Goal: Task Accomplishment & Management: Manage account settings

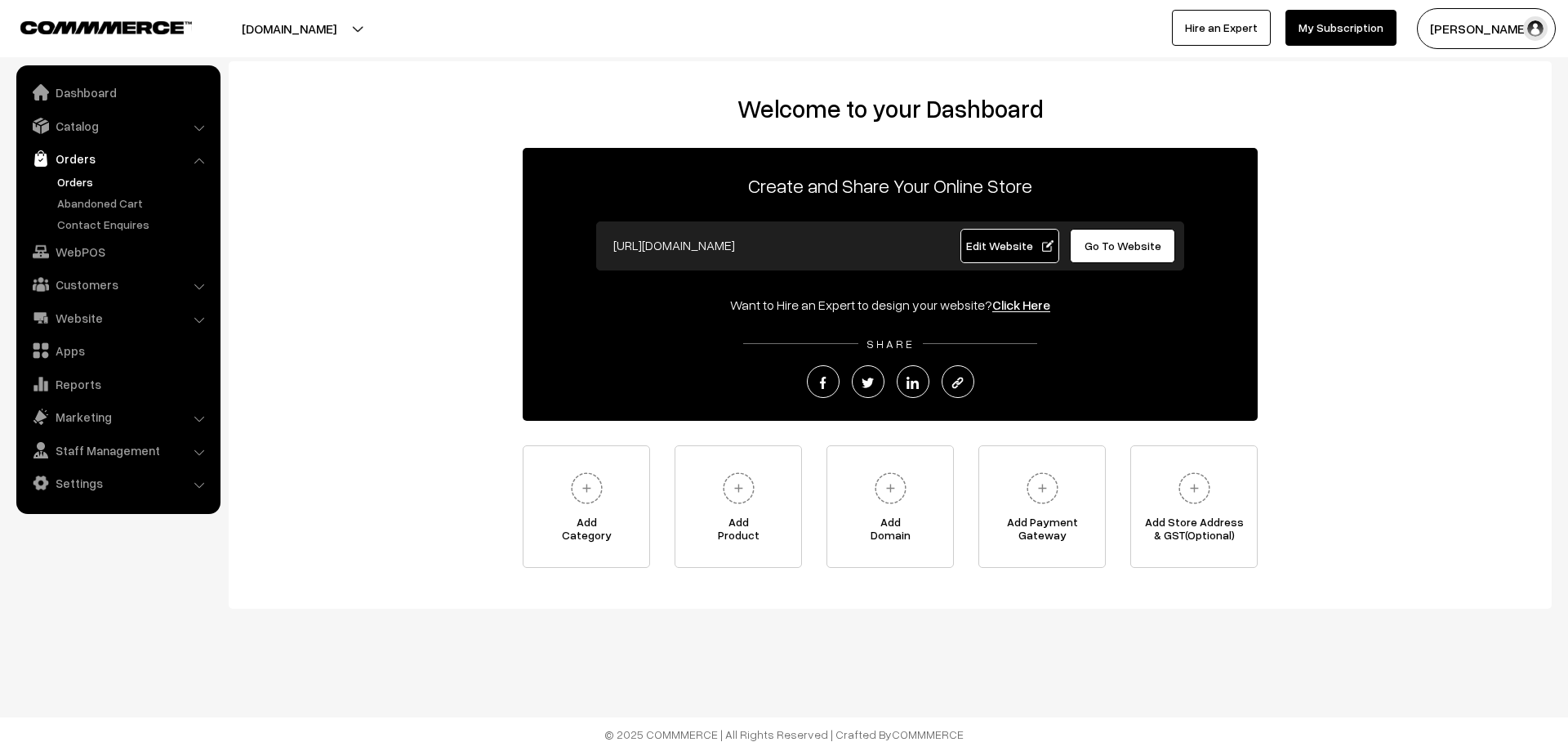
click at [73, 179] on link "Orders" at bounding box center [134, 182] width 162 height 18
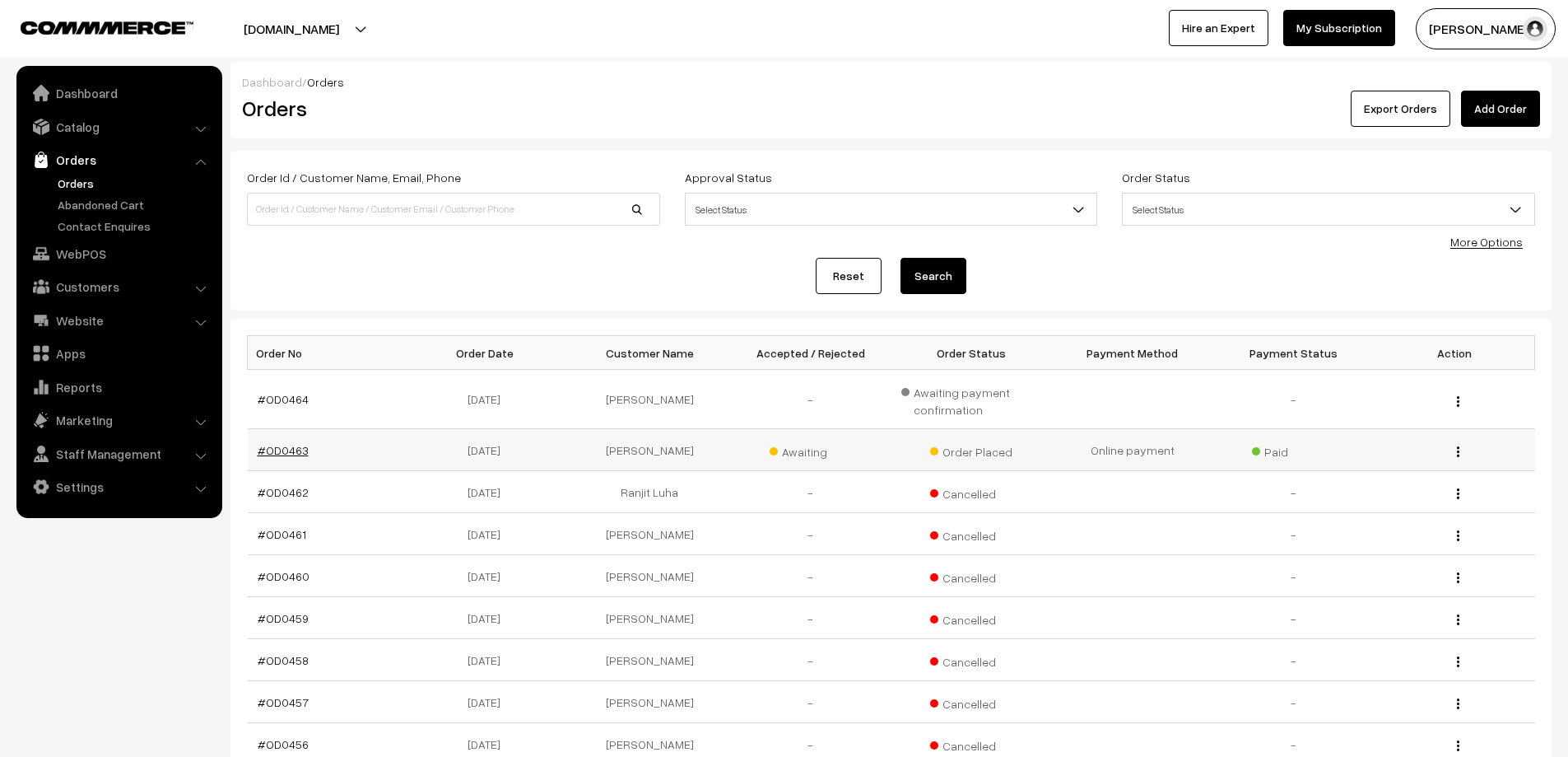
click at [298, 447] on link "#OD0463" at bounding box center [282, 450] width 51 height 14
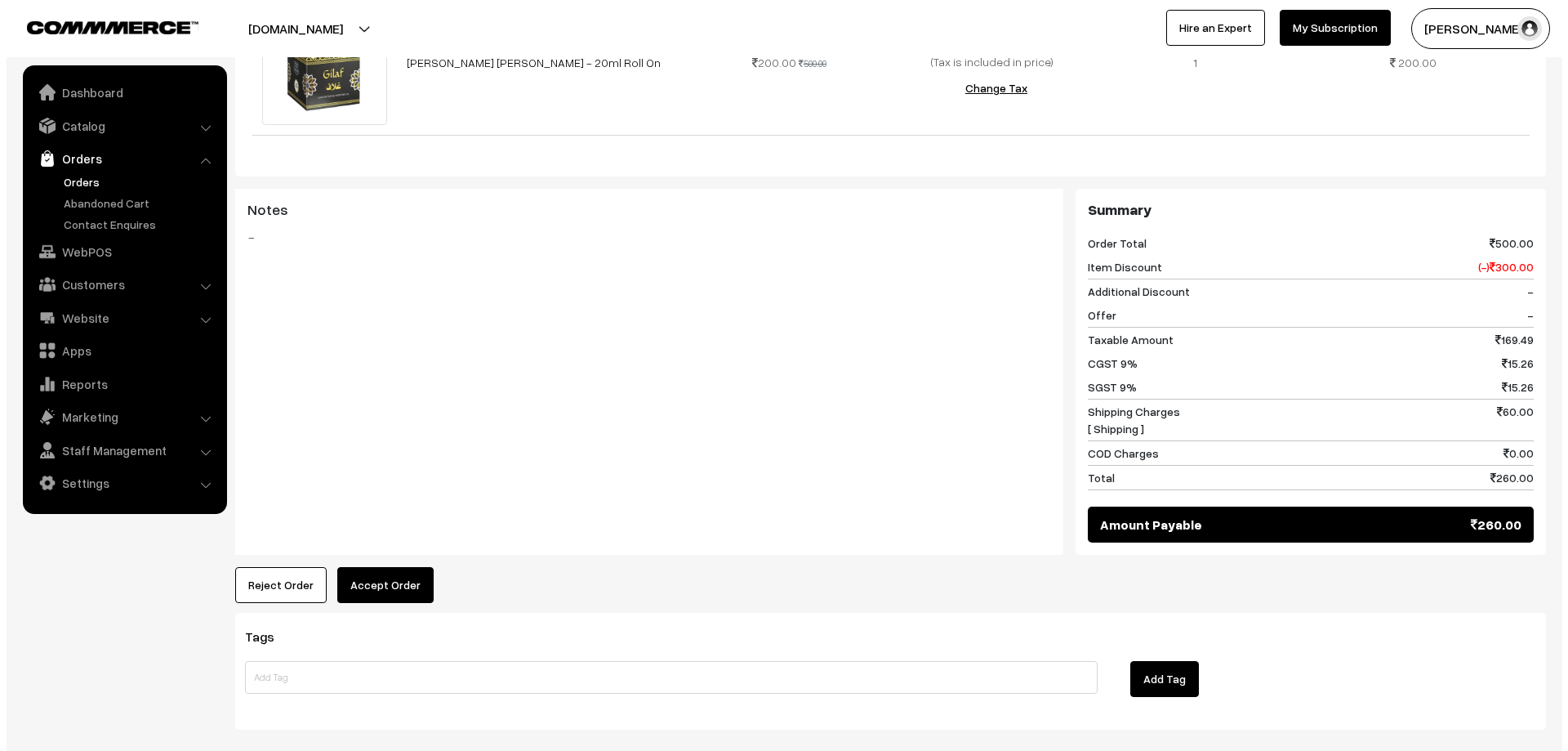
scroll to position [572, 0]
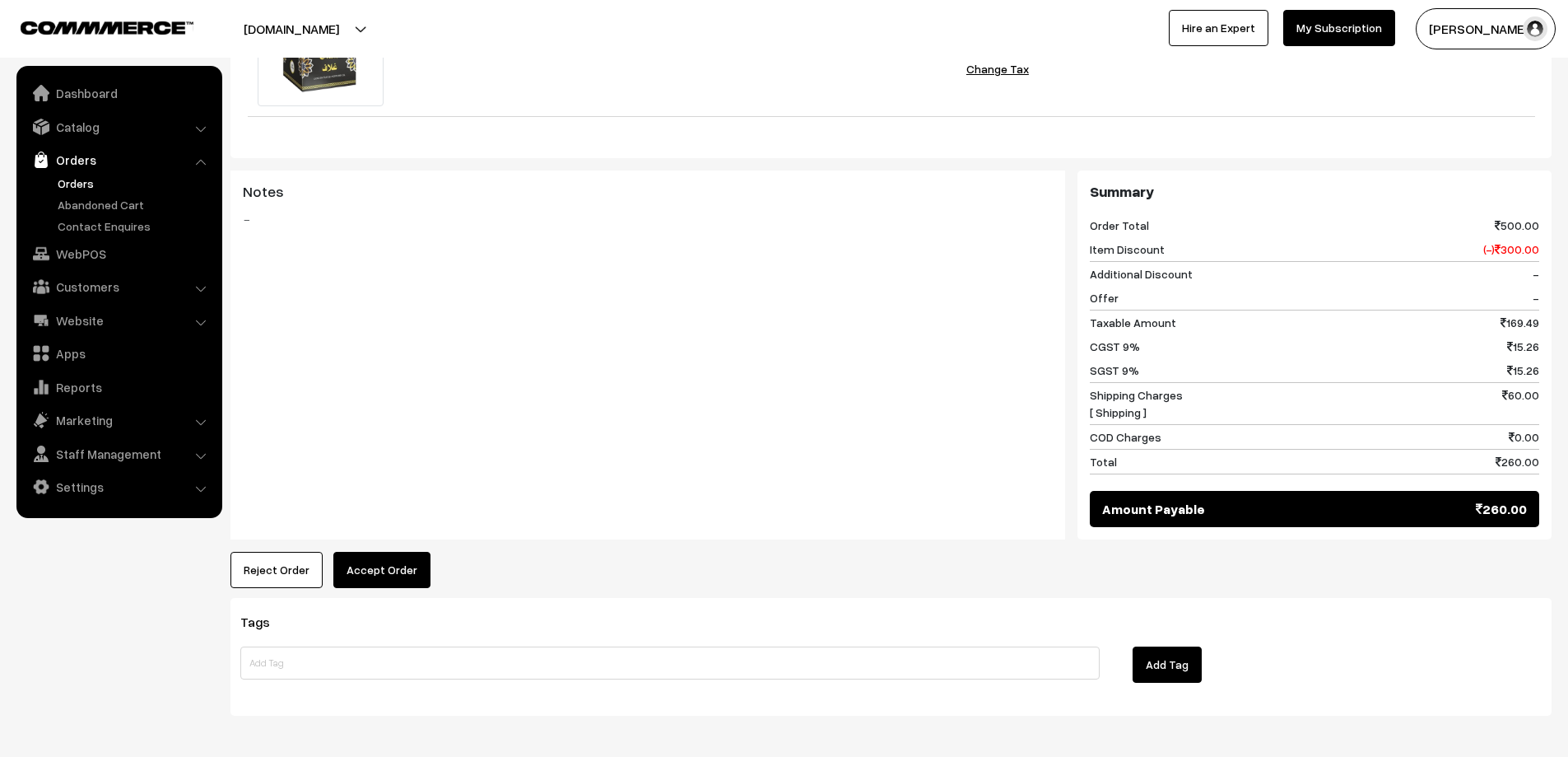
click at [380, 578] on button "Accept Order" at bounding box center [383, 569] width 98 height 36
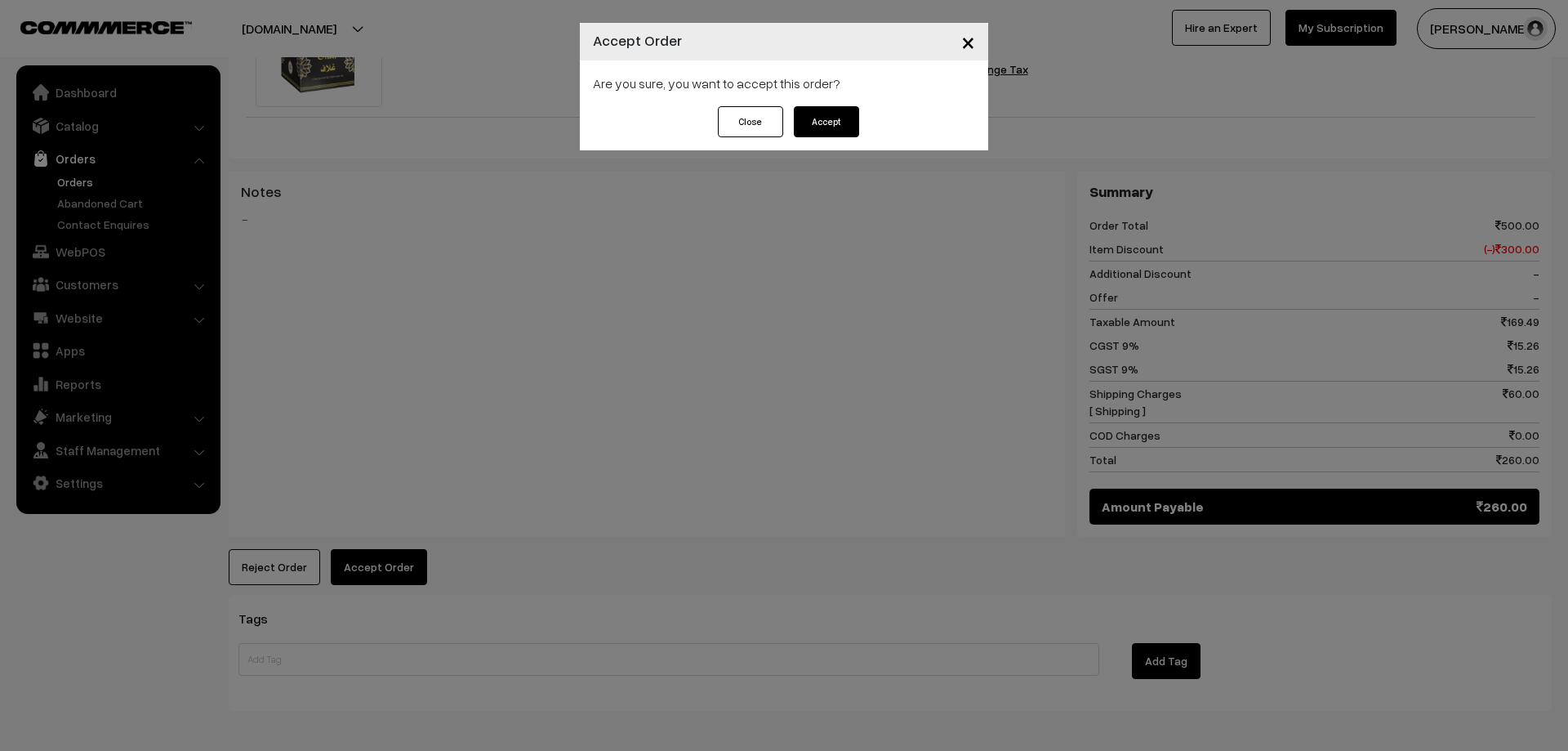
click at [832, 128] on button "Accept" at bounding box center [827, 121] width 65 height 31
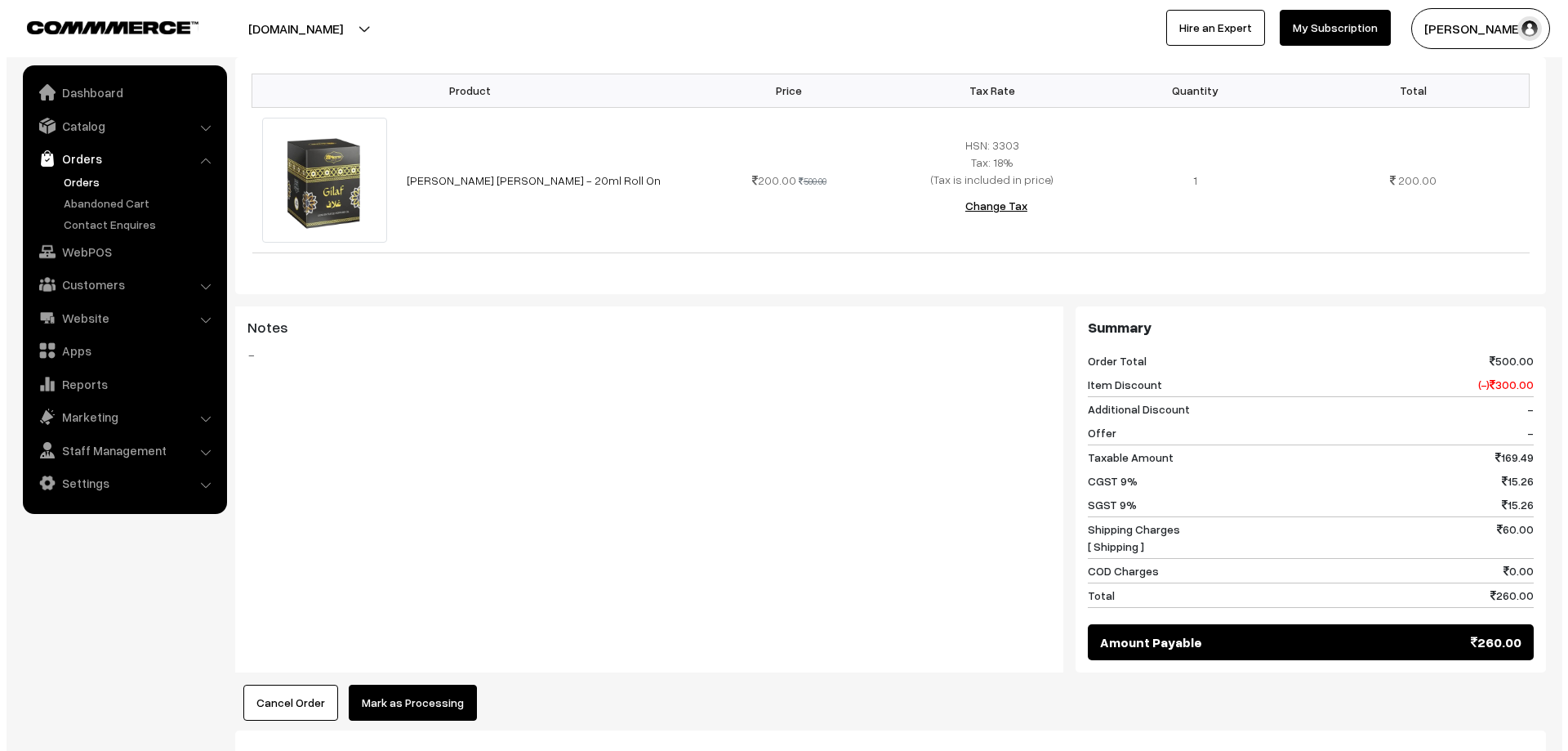
scroll to position [490, 0]
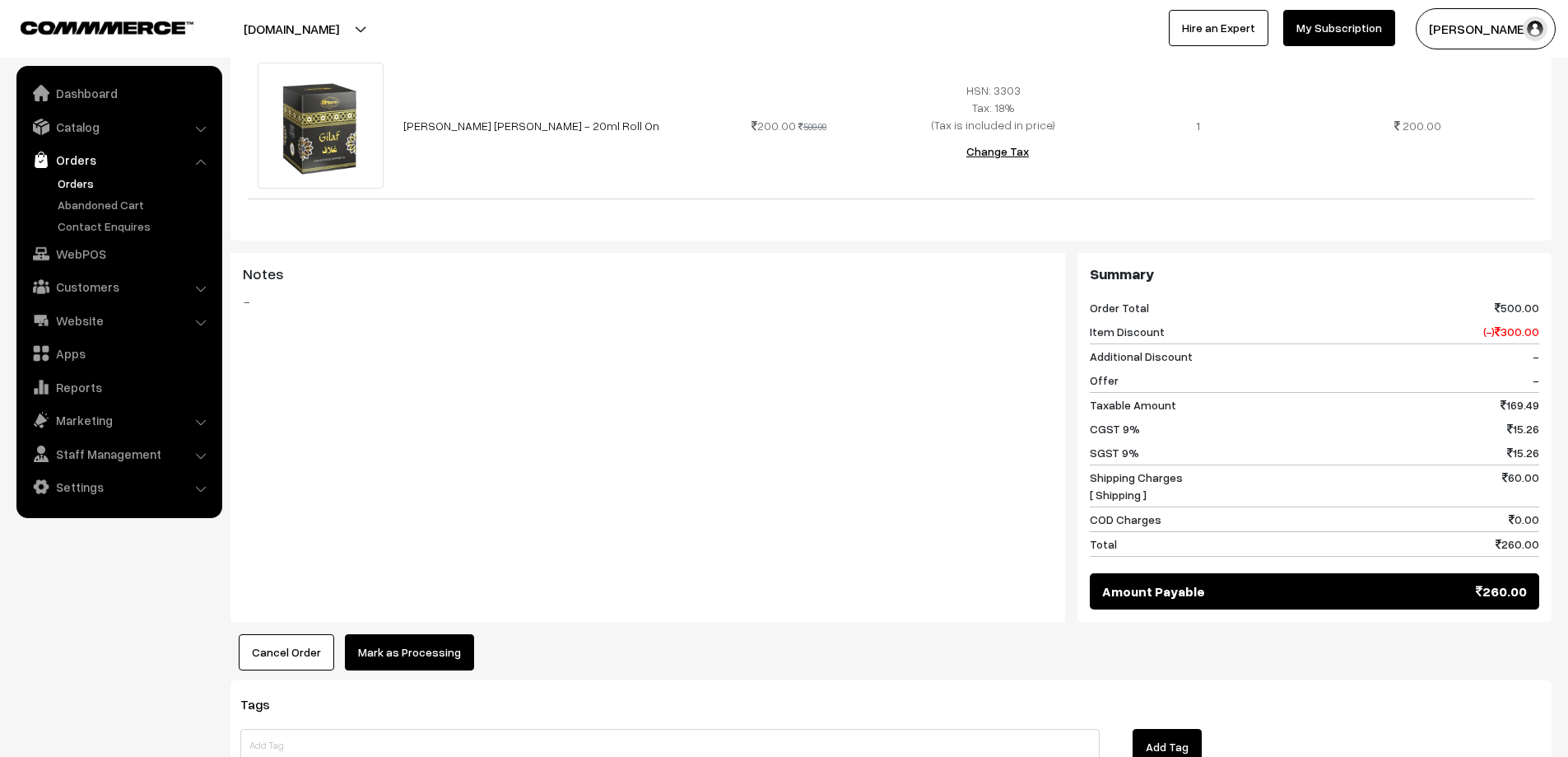
click at [378, 656] on button "Mark as Processing" at bounding box center [409, 652] width 129 height 36
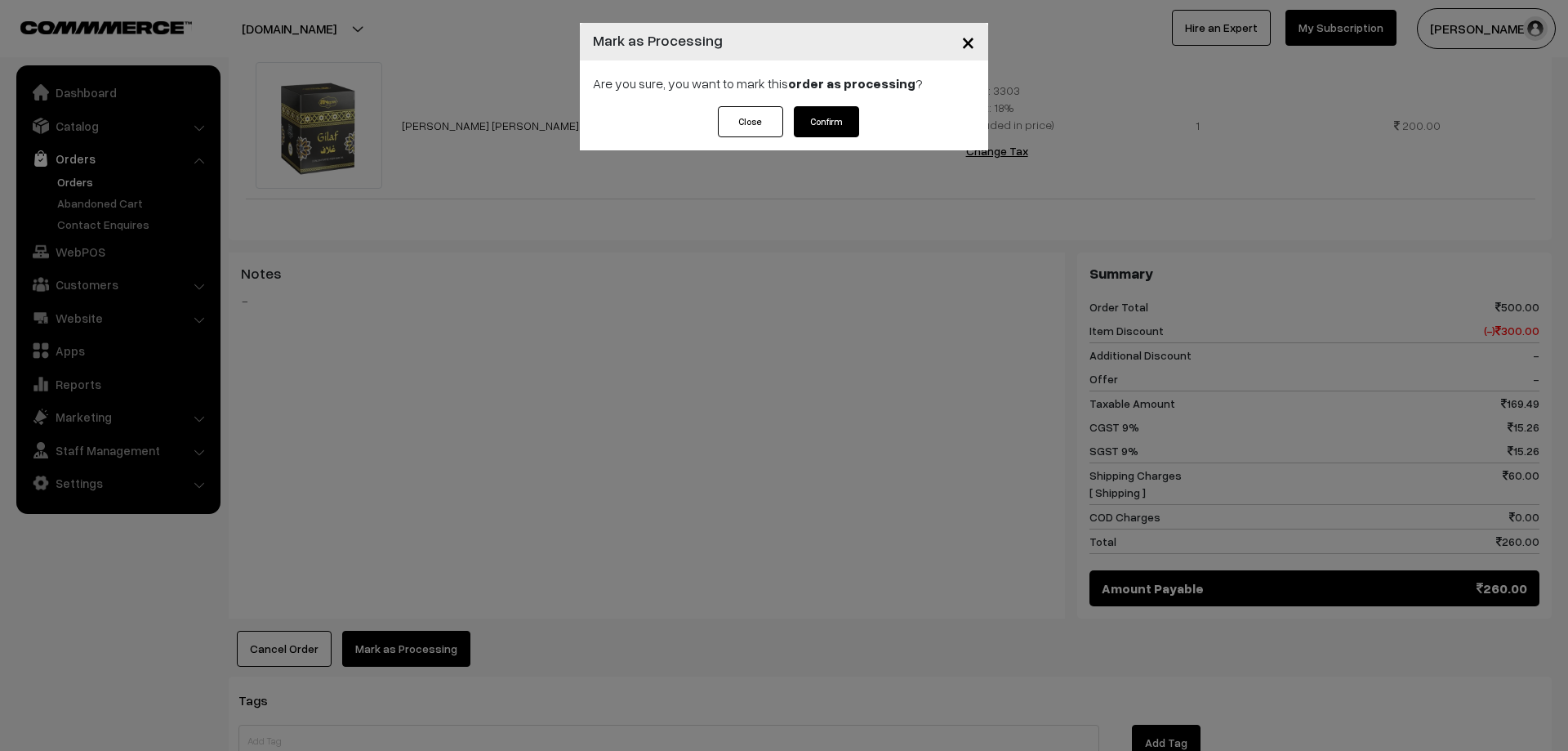
click at [834, 117] on button "Confirm" at bounding box center [827, 121] width 65 height 31
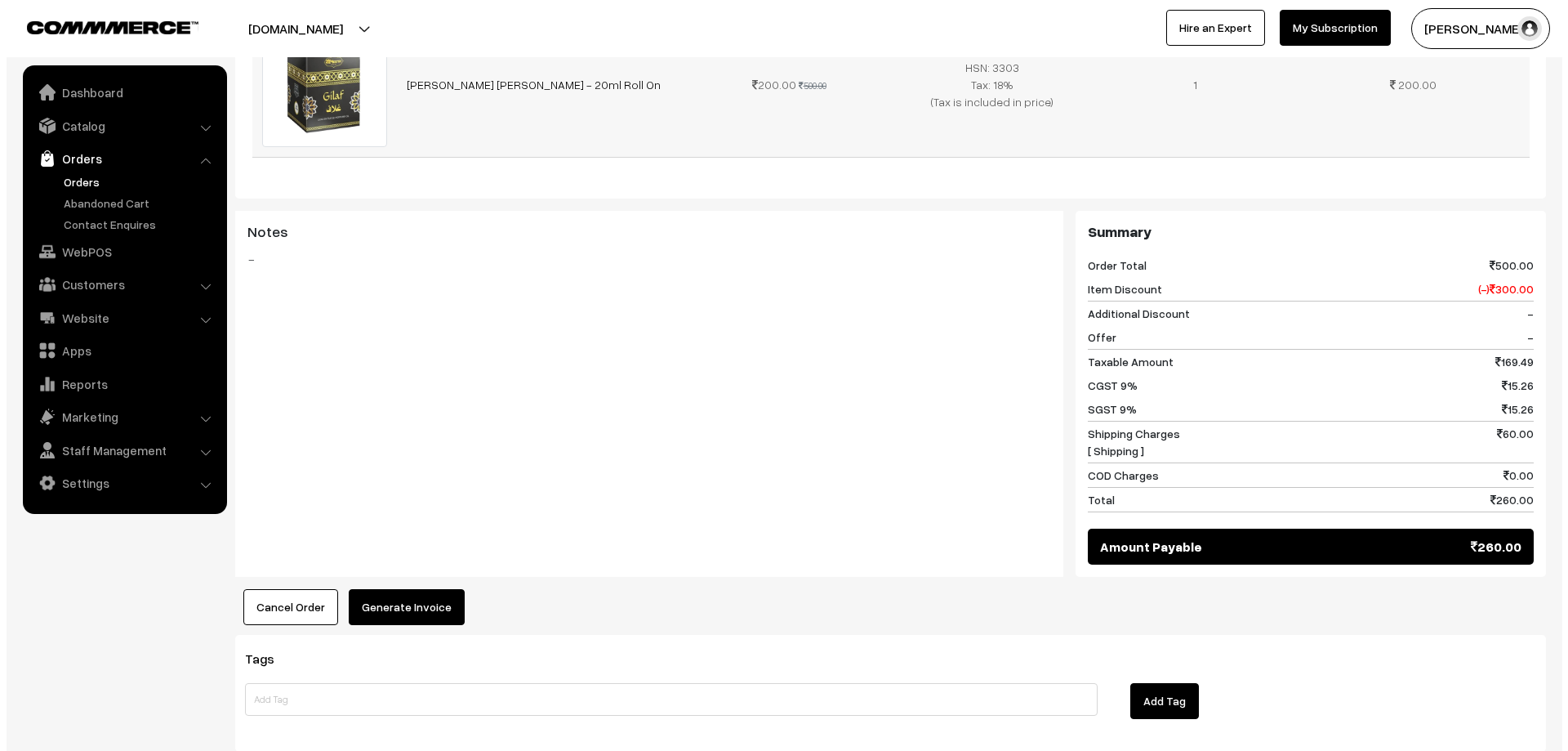
scroll to position [653, 0]
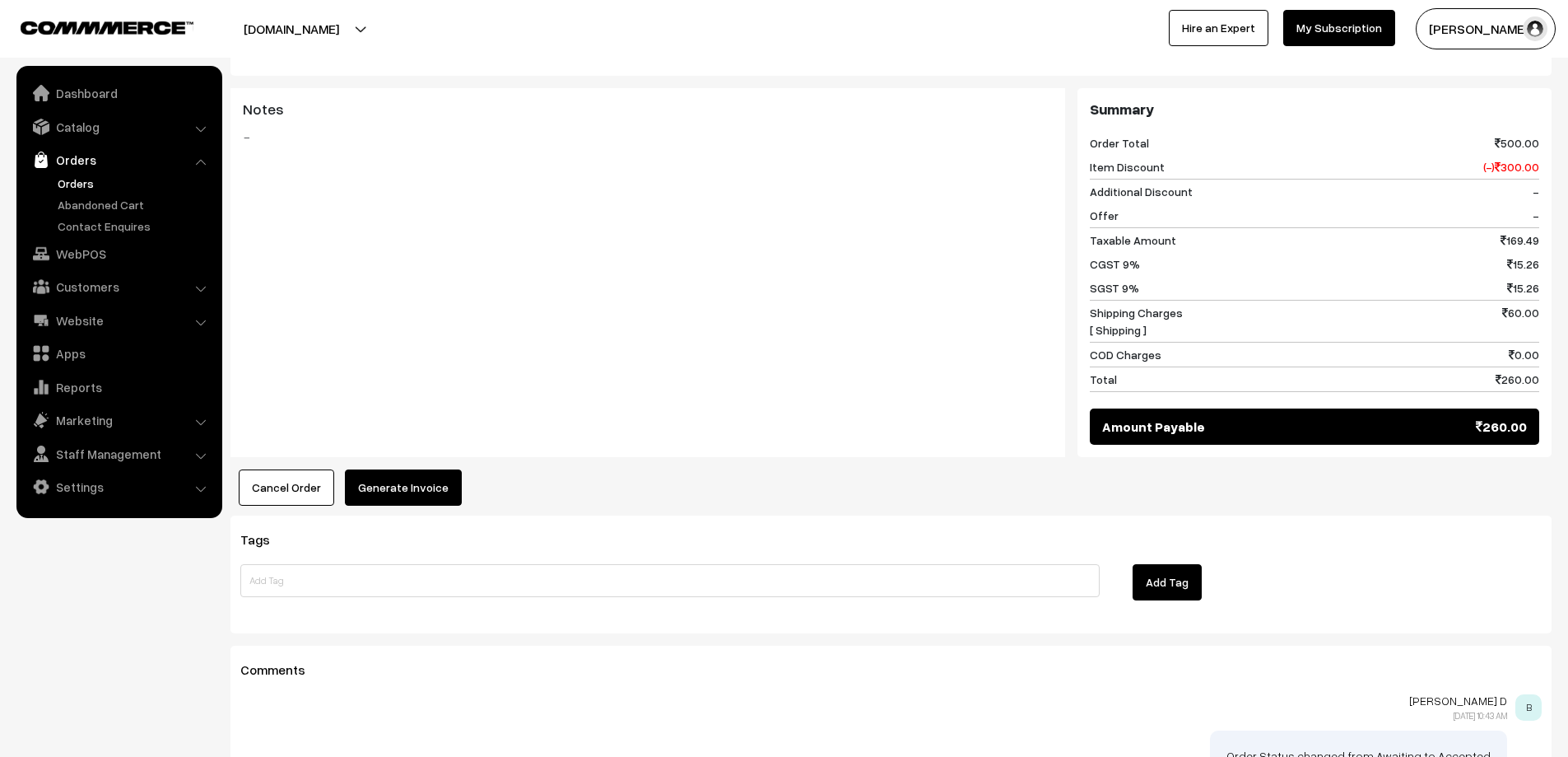
click at [416, 488] on button "Generate Invoice" at bounding box center [403, 487] width 117 height 36
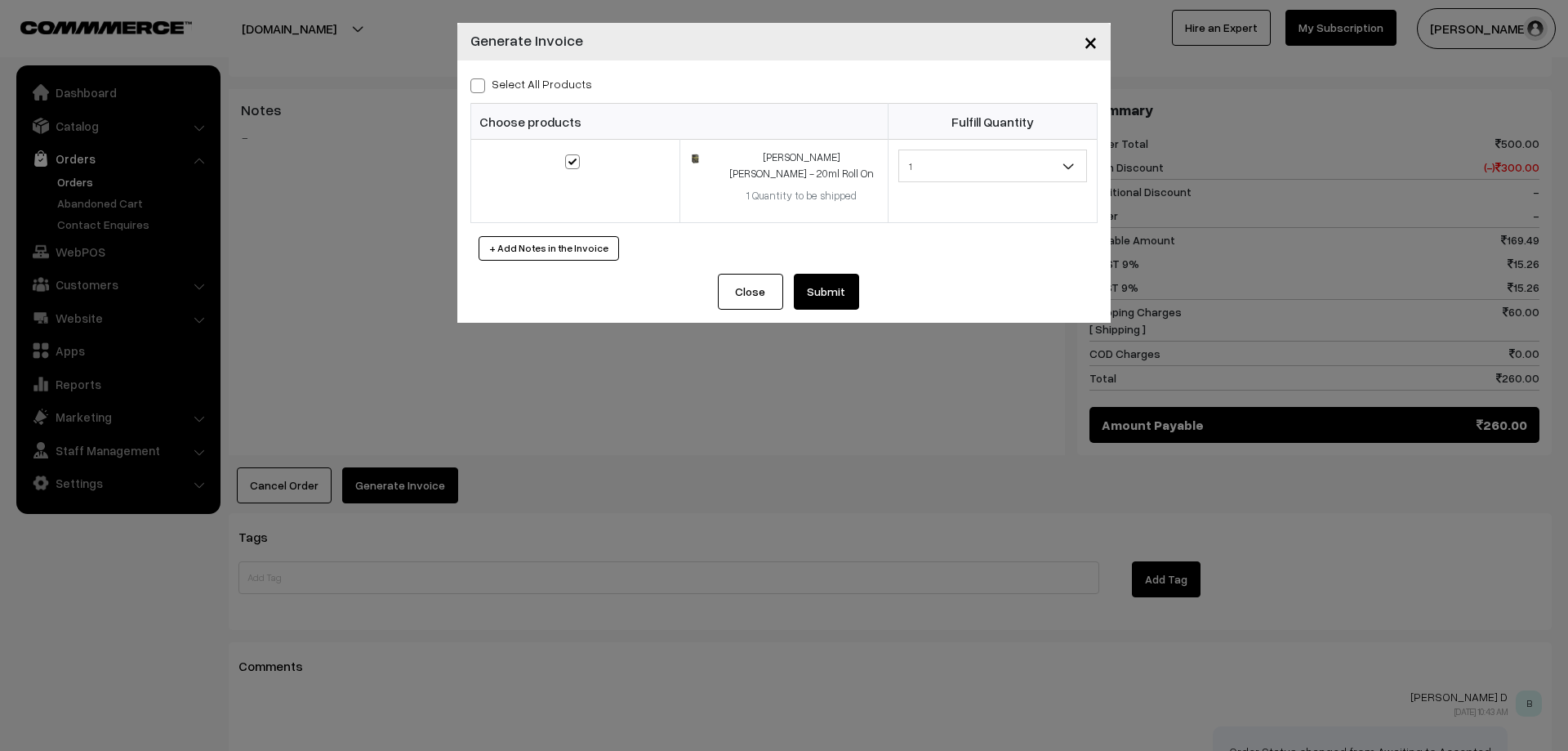
click at [836, 290] on button "Submit" at bounding box center [827, 291] width 65 height 36
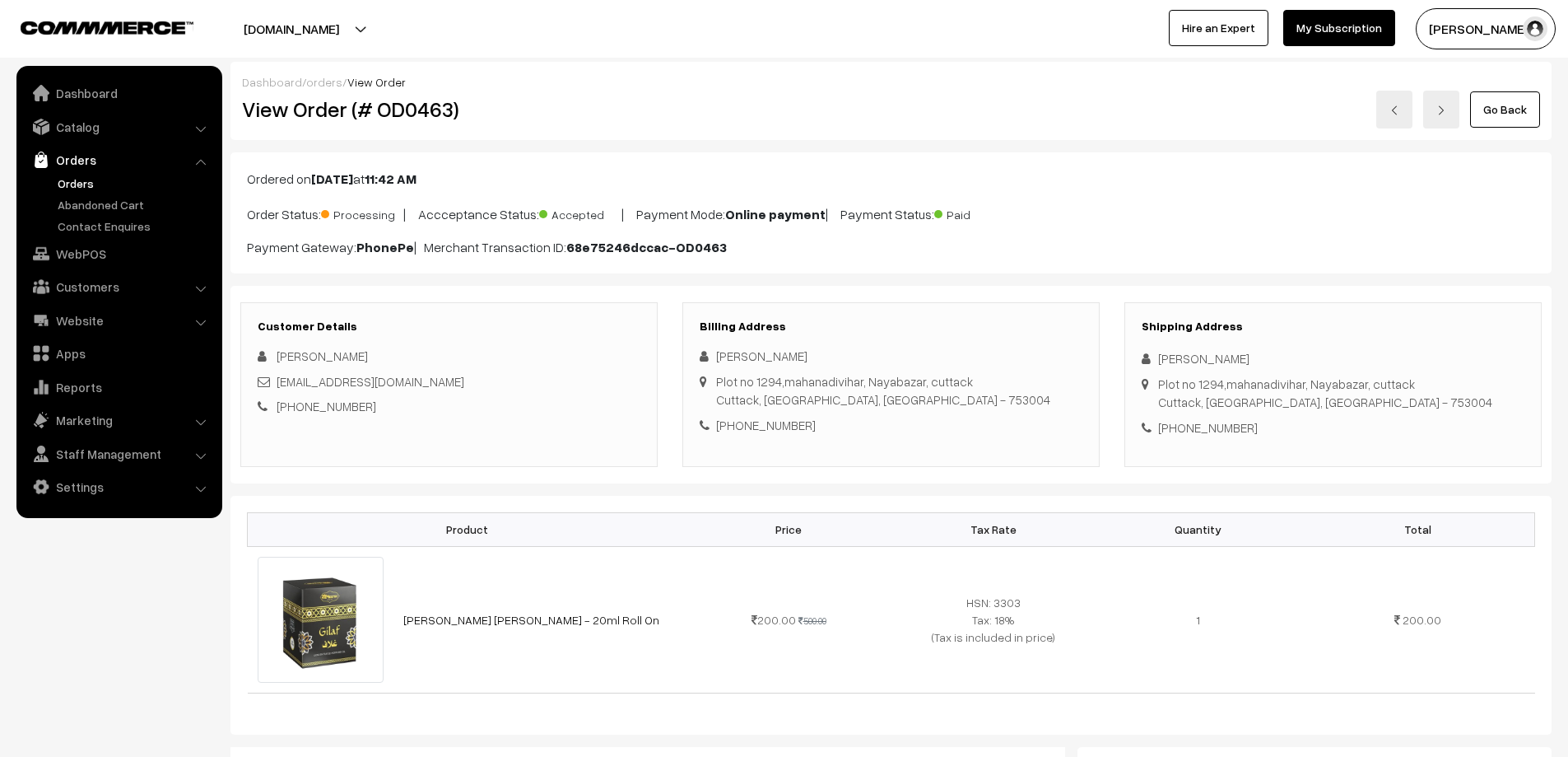
scroll to position [659, 0]
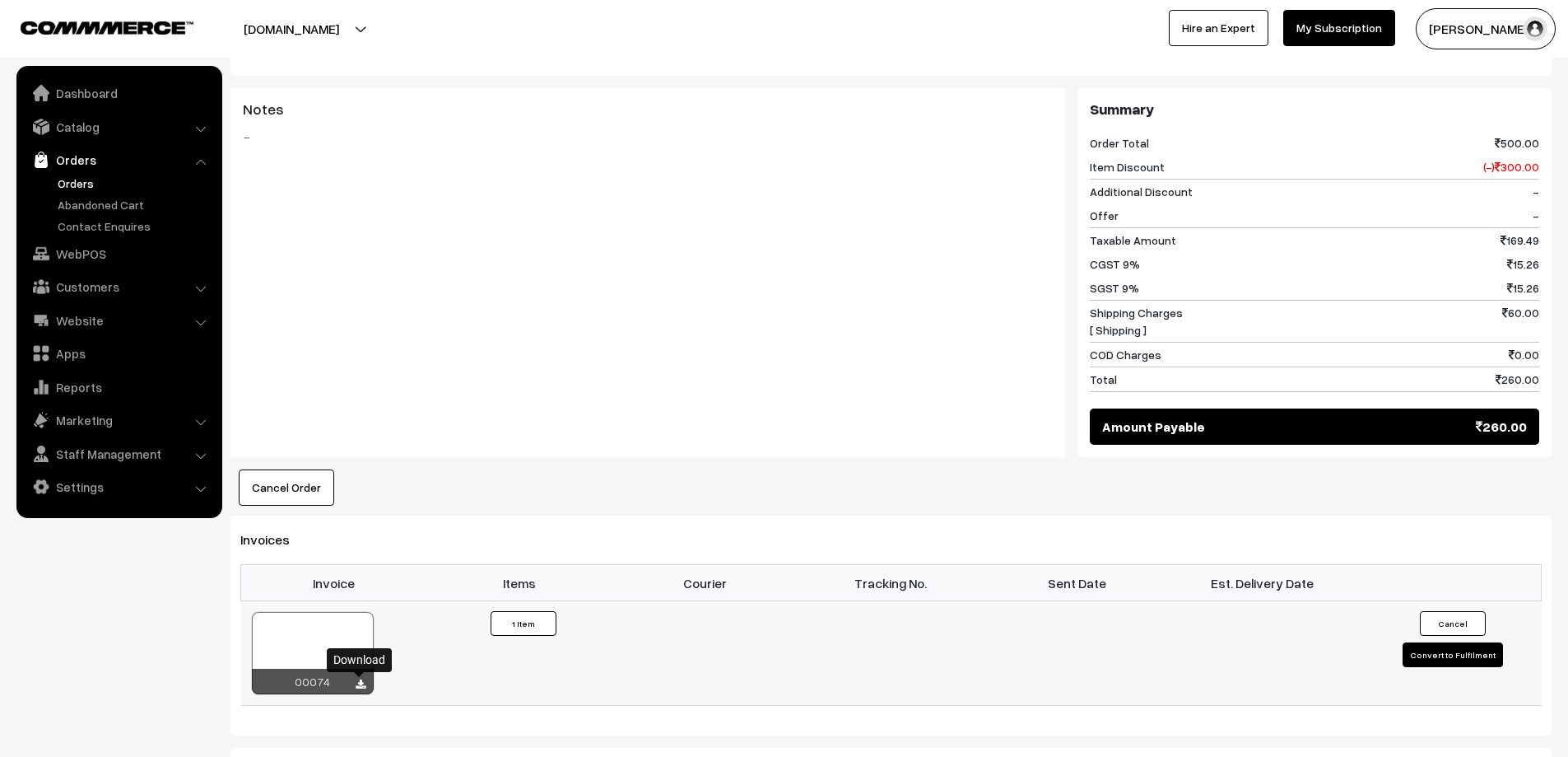
click at [358, 682] on icon at bounding box center [361, 685] width 10 height 11
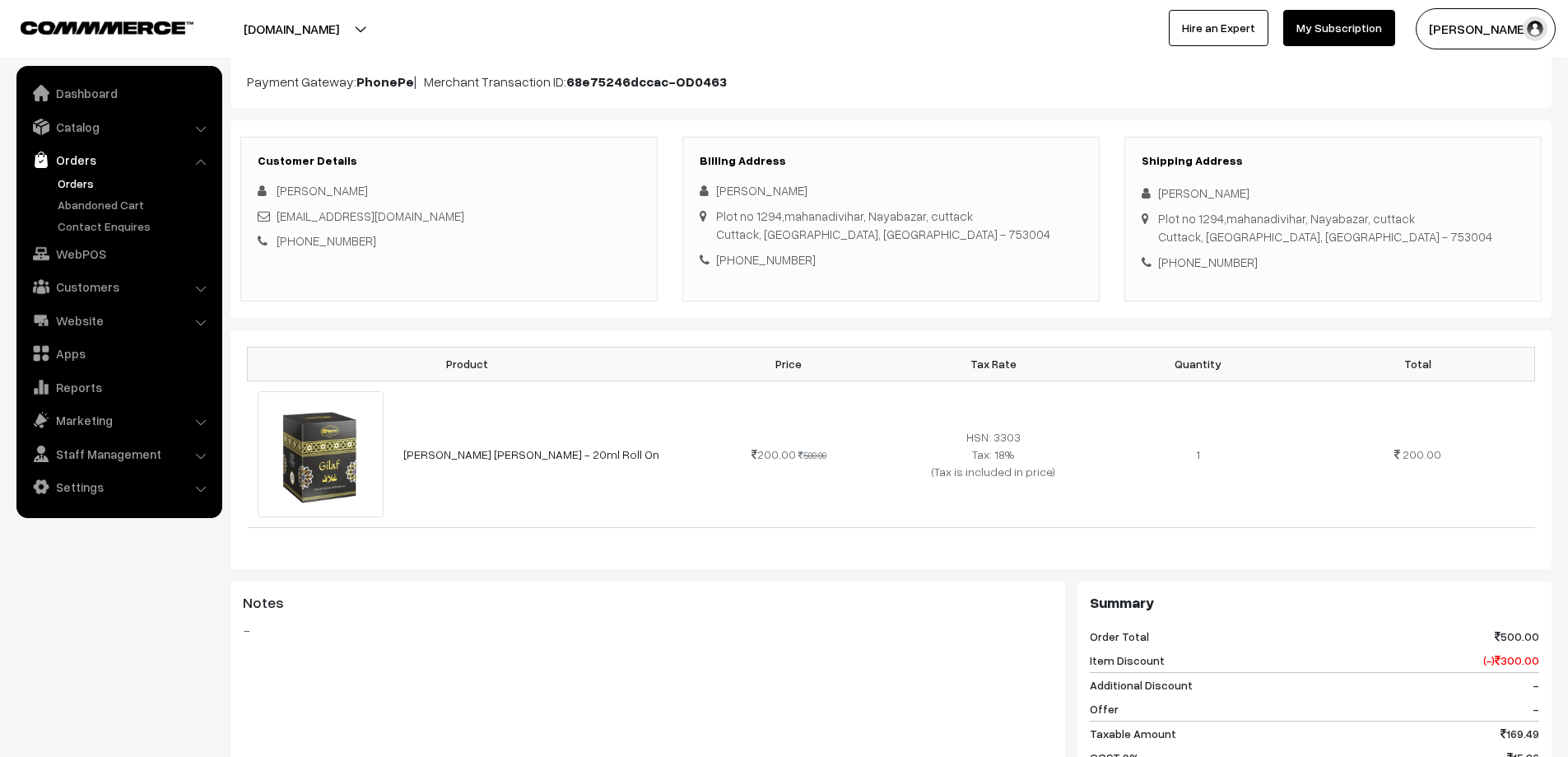
scroll to position [165, 0]
drag, startPoint x: 787, startPoint y: 188, endPoint x: 715, endPoint y: 196, distance: 72.4
click at [715, 196] on div "[PERSON_NAME]" at bounding box center [890, 191] width 383 height 19
copy div "[PERSON_NAME]"
drag, startPoint x: 797, startPoint y: 257, endPoint x: 736, endPoint y: 261, distance: 61.1
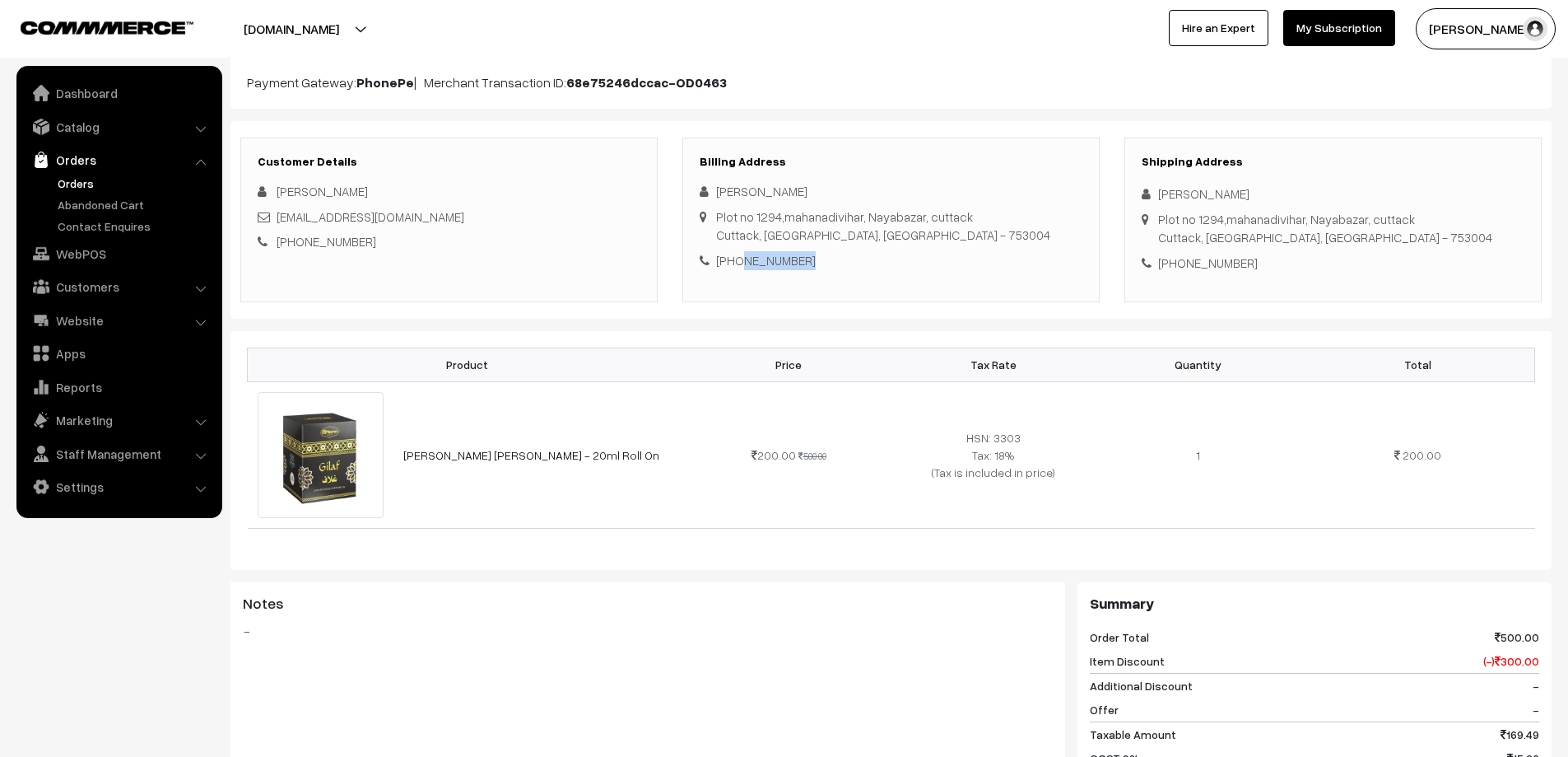
click at [736, 261] on div "[PHONE_NUMBER]" at bounding box center [890, 261] width 383 height 19
copy div "9777450131"
drag, startPoint x: 429, startPoint y: 214, endPoint x: 275, endPoint y: 222, distance: 154.2
click at [275, 222] on div "[EMAIL_ADDRESS][DOMAIN_NAME]" at bounding box center [448, 217] width 383 height 19
copy div "[EMAIL_ADDRESS][DOMAIN_NAME]"
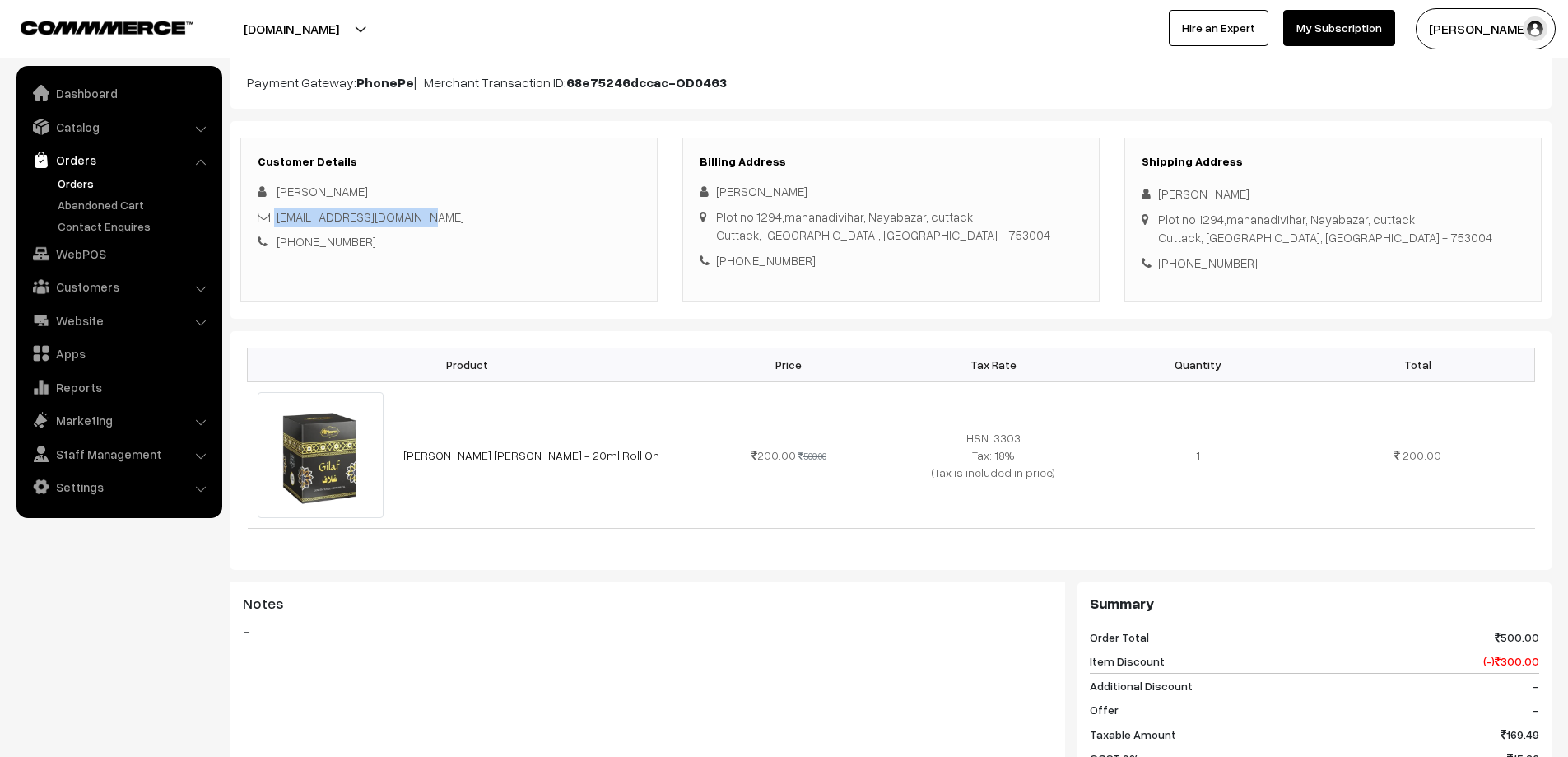
drag, startPoint x: 716, startPoint y: 216, endPoint x: 914, endPoint y: 225, distance: 198.2
click at [914, 225] on div "[STREET_ADDRESS][PERSON_NAME] - 753004" at bounding box center [884, 226] width 335 height 37
copy div "Plot no 1294,mahanadivihar, Nayabazar"
click at [875, 180] on div "Billing Address [PERSON_NAME] [STREET_ADDRESS] - 753004 [PHONE_NUMBER]" at bounding box center [891, 220] width 417 height 165
drag, startPoint x: 855, startPoint y: 215, endPoint x: 956, endPoint y: 211, distance: 101.1
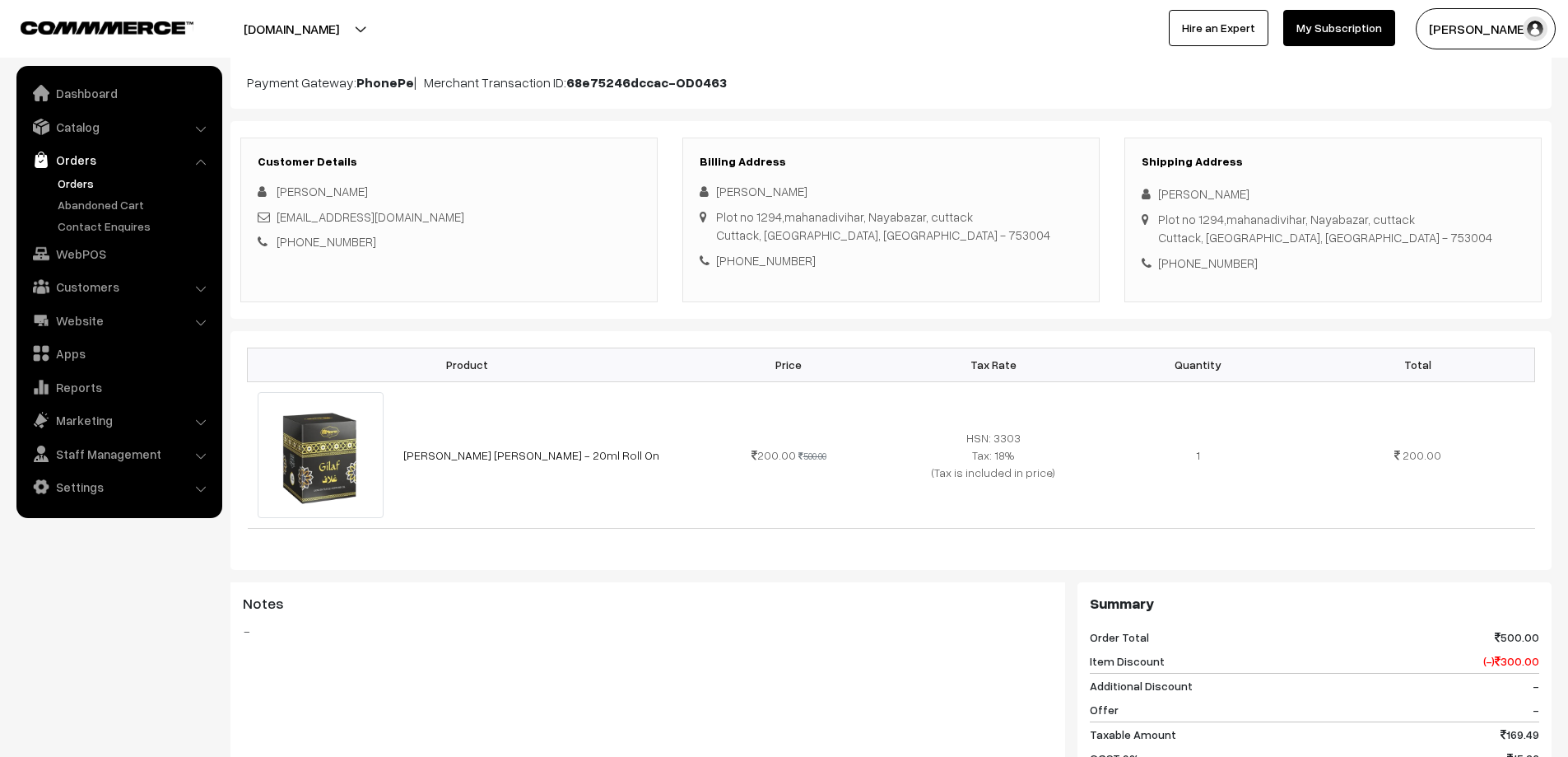
click at [956, 211] on div "[STREET_ADDRESS][PERSON_NAME] - 753004" at bounding box center [884, 226] width 335 height 37
copy div "Nayabazar, cuttack"
drag, startPoint x: 879, startPoint y: 235, endPoint x: 839, endPoint y: 239, distance: 40.2
click at [839, 239] on div "[STREET_ADDRESS][PERSON_NAME] - 753004" at bounding box center [884, 226] width 335 height 37
copy div "753004"
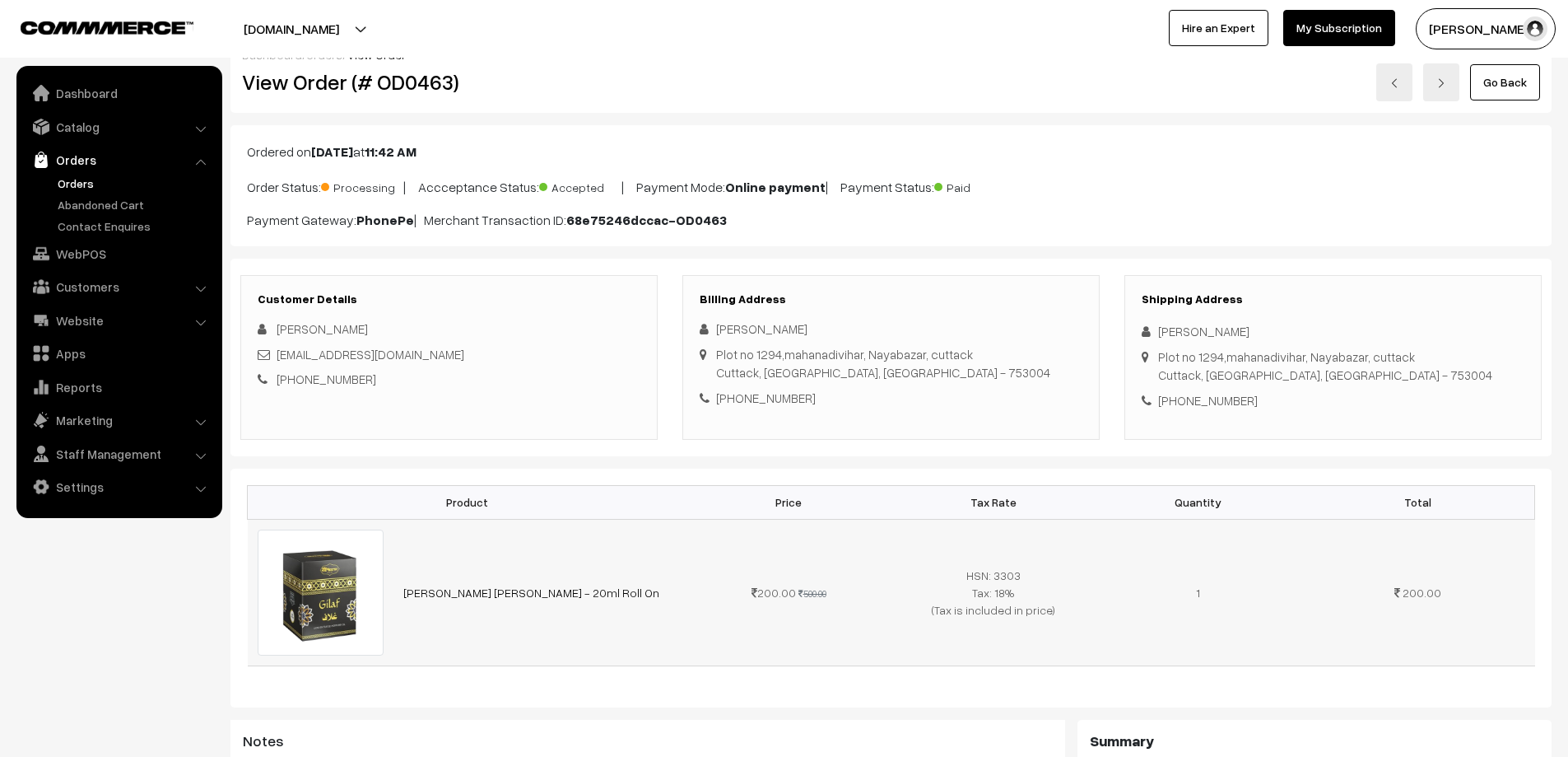
scroll to position [0, 0]
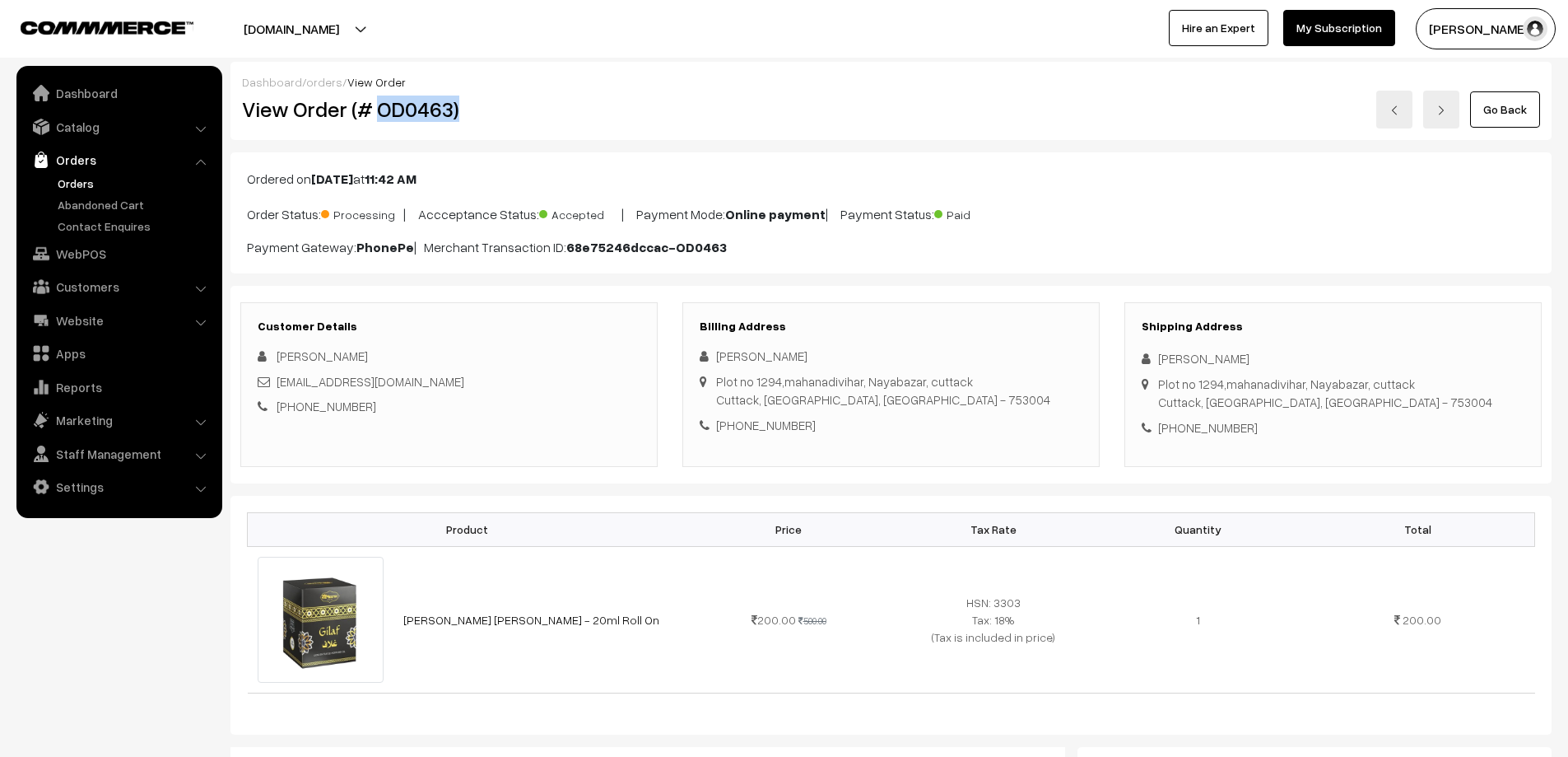
drag, startPoint x: 454, startPoint y: 114, endPoint x: 381, endPoint y: 113, distance: 73.0
click at [381, 113] on h2 "View Order (# OD0463)" at bounding box center [450, 109] width 416 height 25
copy h2 "OD0463)"
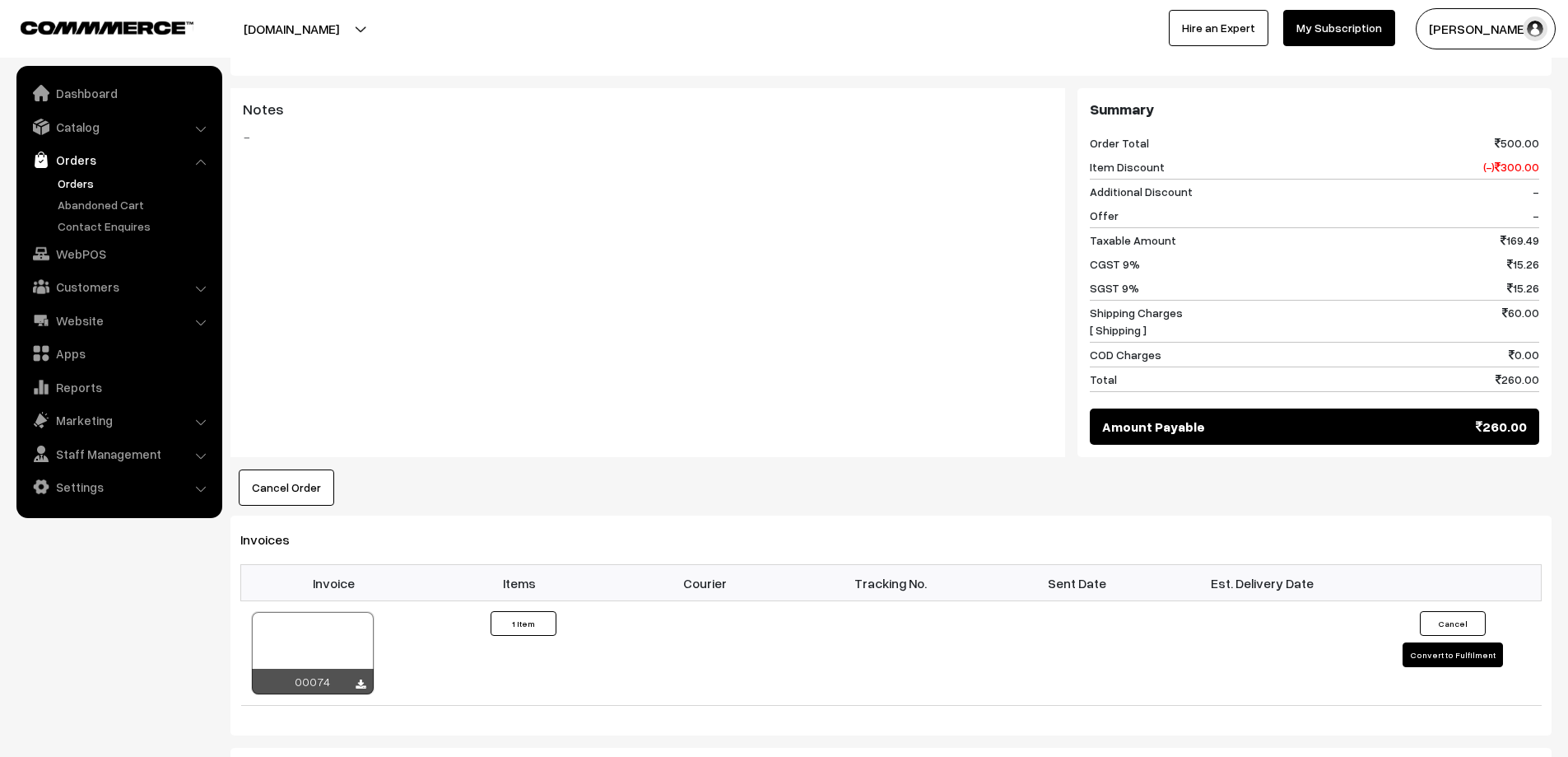
scroll to position [906, 0]
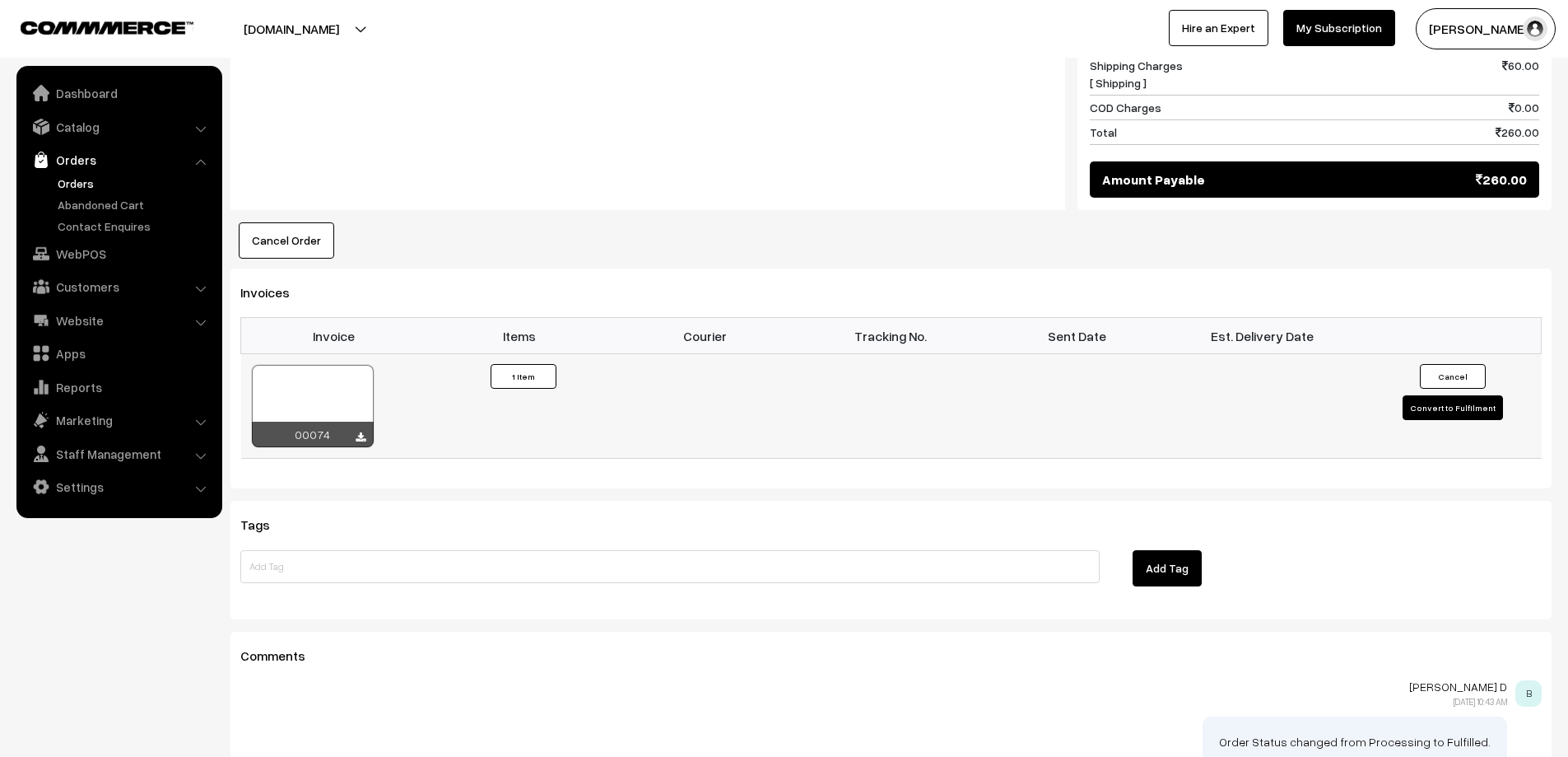
click at [335, 390] on div at bounding box center [313, 406] width 122 height 82
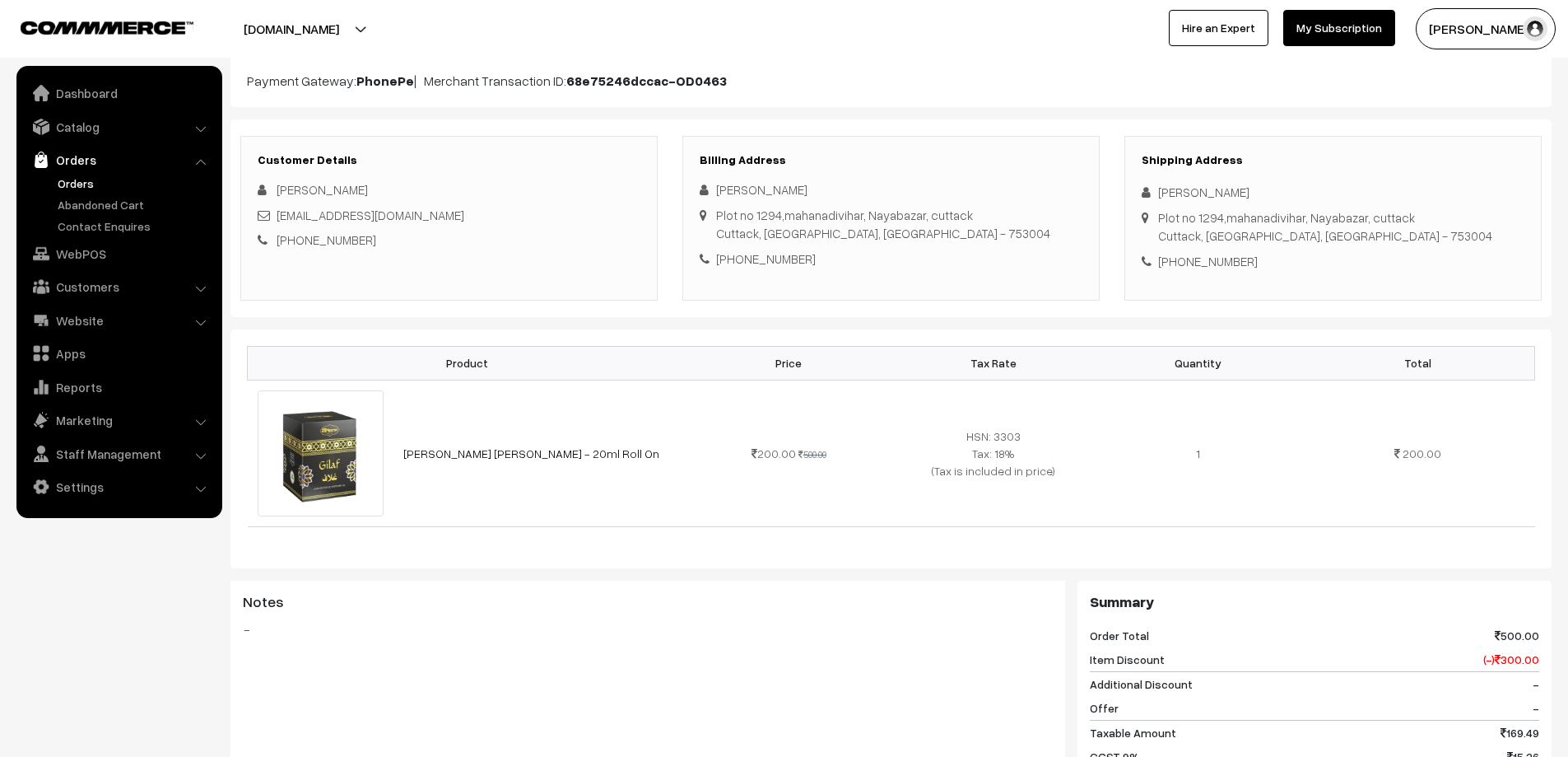
scroll to position [165, 0]
drag, startPoint x: 789, startPoint y: 189, endPoint x: 697, endPoint y: 193, distance: 92.1
click at [697, 193] on div "Billing Address [PERSON_NAME] [STREET_ADDRESS] - 753004 [PHONE_NUMBER]" at bounding box center [891, 220] width 417 height 165
copy div "[PERSON_NAME]"
drag, startPoint x: 795, startPoint y: 265, endPoint x: 732, endPoint y: 262, distance: 63.1
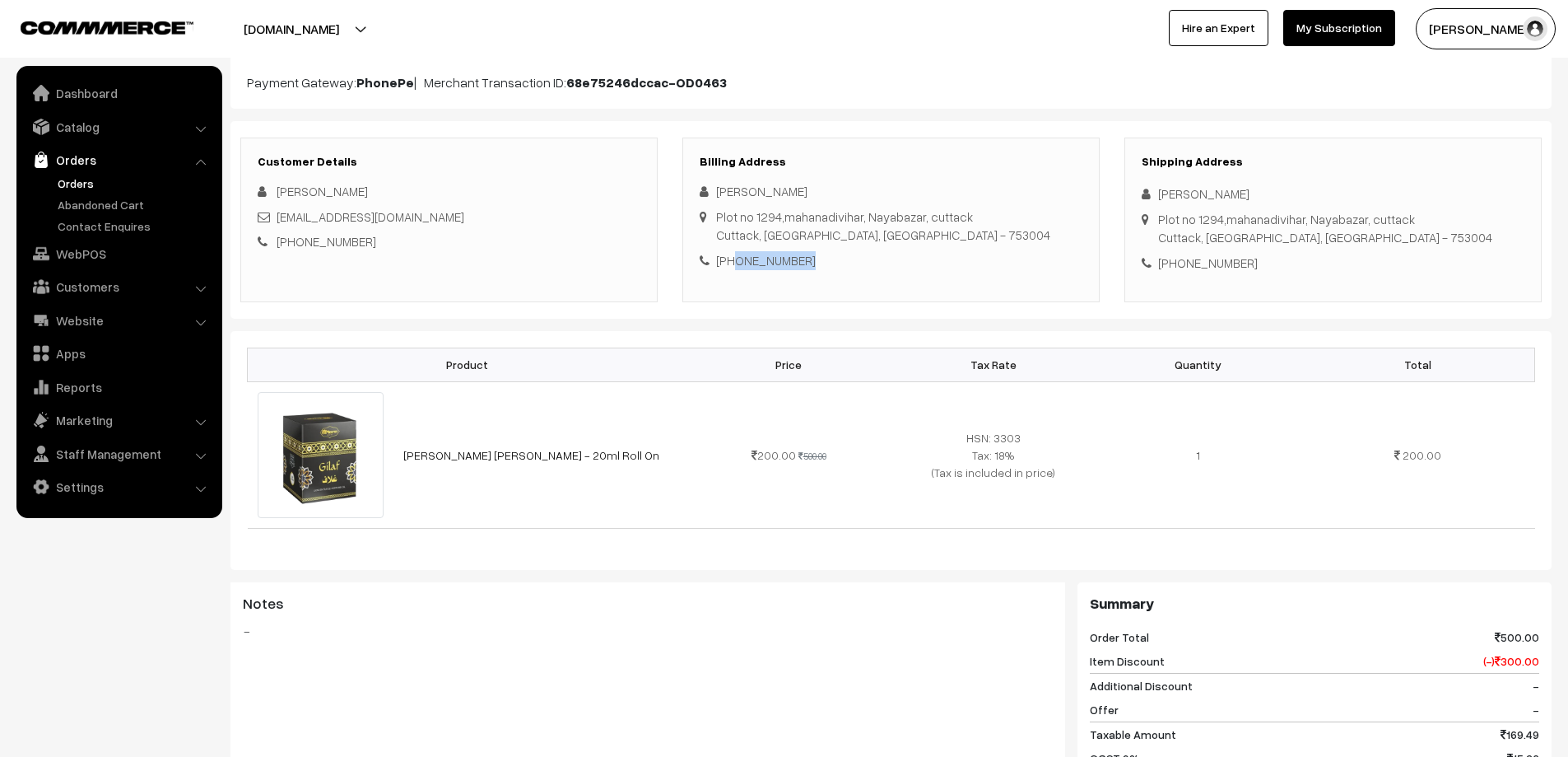
click at [732, 262] on div "[PHONE_NUMBER]" at bounding box center [890, 261] width 383 height 19
copy div "9777450131"
drag, startPoint x: 367, startPoint y: 246, endPoint x: 297, endPoint y: 249, distance: 70.1
click at [297, 249] on div "[PHONE_NUMBER]" at bounding box center [448, 241] width 383 height 19
click at [543, 251] on div "Customer Details [PERSON_NAME] [EMAIL_ADDRESS][DOMAIN_NAME] [PHONE_NUMBER]" at bounding box center [449, 220] width 417 height 165
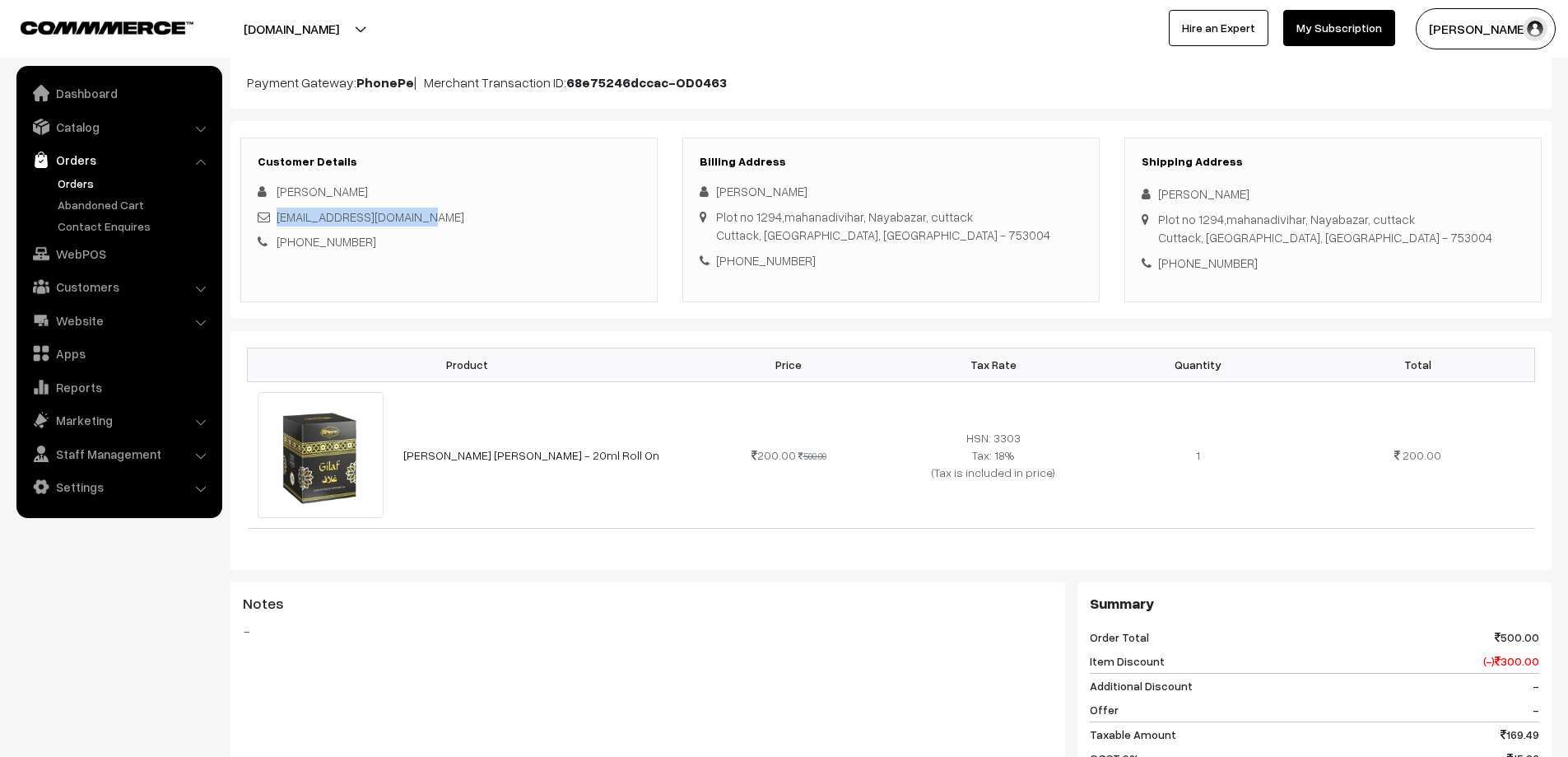
drag, startPoint x: 429, startPoint y: 215, endPoint x: 279, endPoint y: 216, distance: 150.0
click at [279, 216] on div "[EMAIL_ADDRESS][DOMAIN_NAME]" at bounding box center [448, 217] width 383 height 19
copy link "[EMAIL_ADDRESS][DOMAIN_NAME]"
drag, startPoint x: 713, startPoint y: 215, endPoint x: 911, endPoint y: 220, distance: 198.1
click at [911, 208] on div "[STREET_ADDRESS][PERSON_NAME] - 753004" at bounding box center [890, 208] width 383 height 0
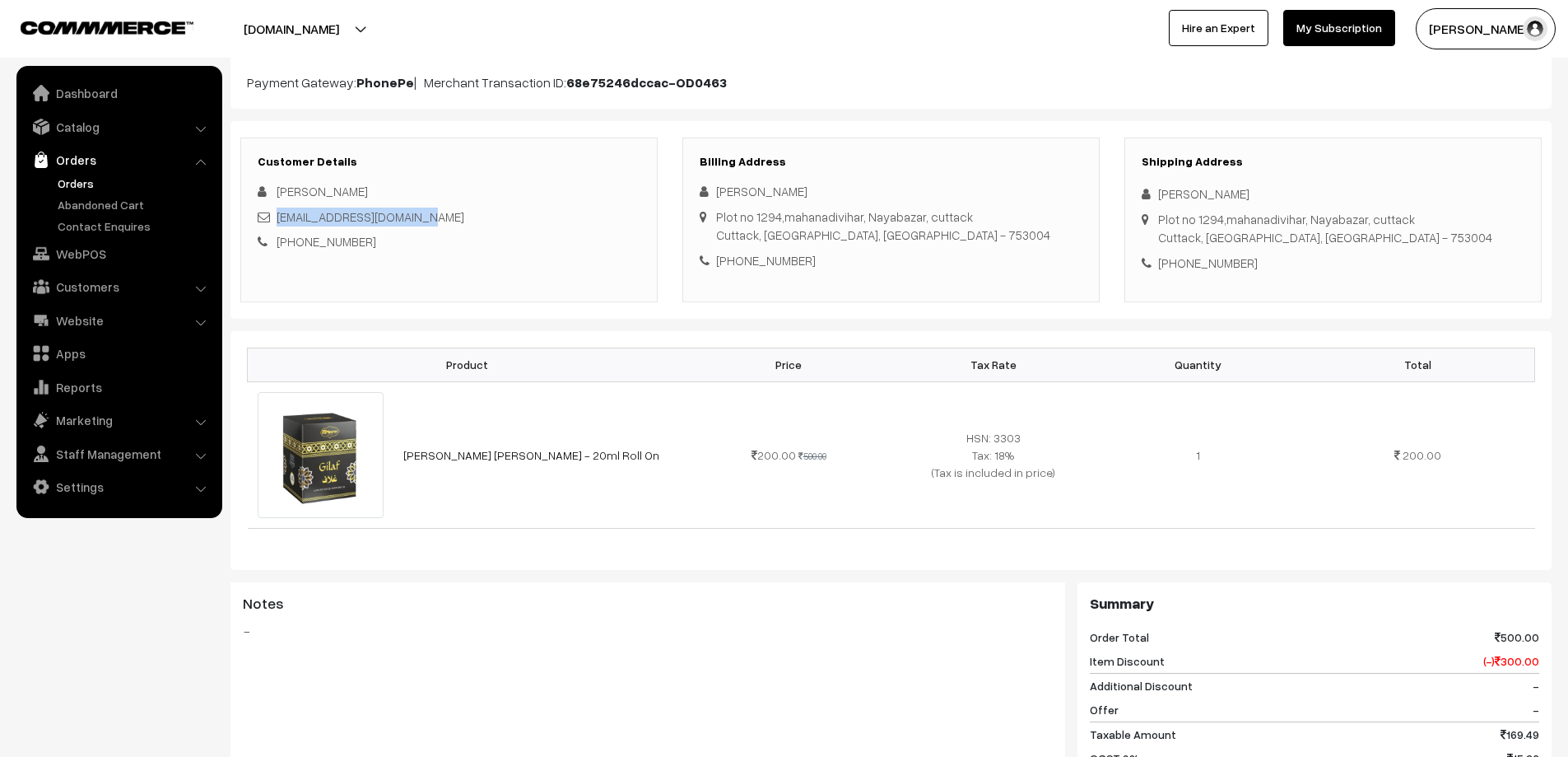
drag, startPoint x: 916, startPoint y: 218, endPoint x: 961, endPoint y: 210, distance: 45.7
click at [961, 210] on div "[PERSON_NAME] [STREET_ADDRESS] - 753004 [PHONE_NUMBER]" at bounding box center [890, 225] width 383 height 87
click at [984, 192] on div "[PERSON_NAME]" at bounding box center [890, 191] width 383 height 19
drag, startPoint x: 857, startPoint y: 214, endPoint x: 955, endPoint y: 213, distance: 98.0
click at [955, 213] on div "[STREET_ADDRESS][PERSON_NAME] - 753004" at bounding box center [884, 226] width 335 height 37
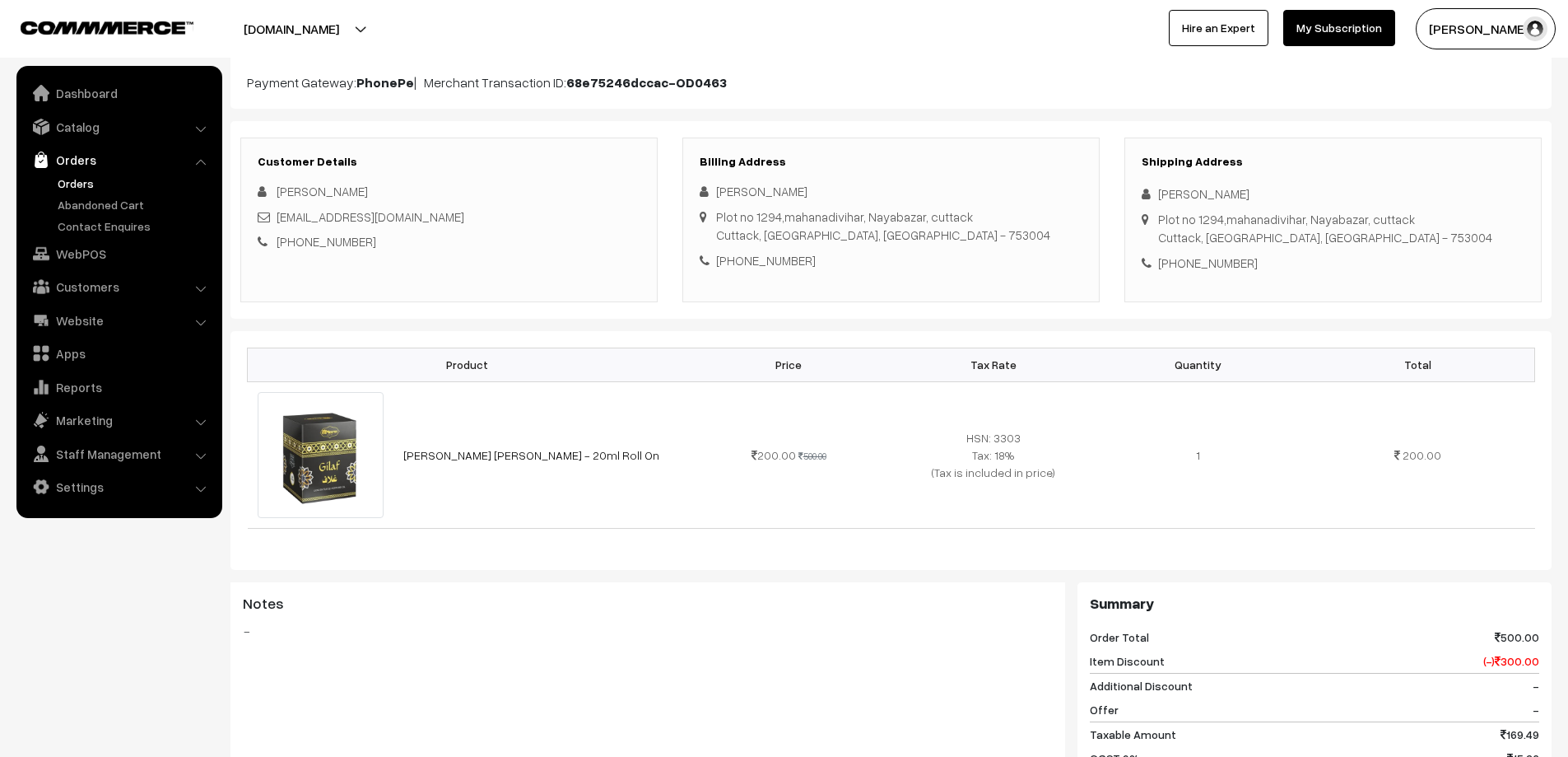
drag, startPoint x: 877, startPoint y: 234, endPoint x: 838, endPoint y: 238, distance: 39.2
click at [838, 238] on div "[STREET_ADDRESS][PERSON_NAME] - 753004" at bounding box center [884, 226] width 335 height 37
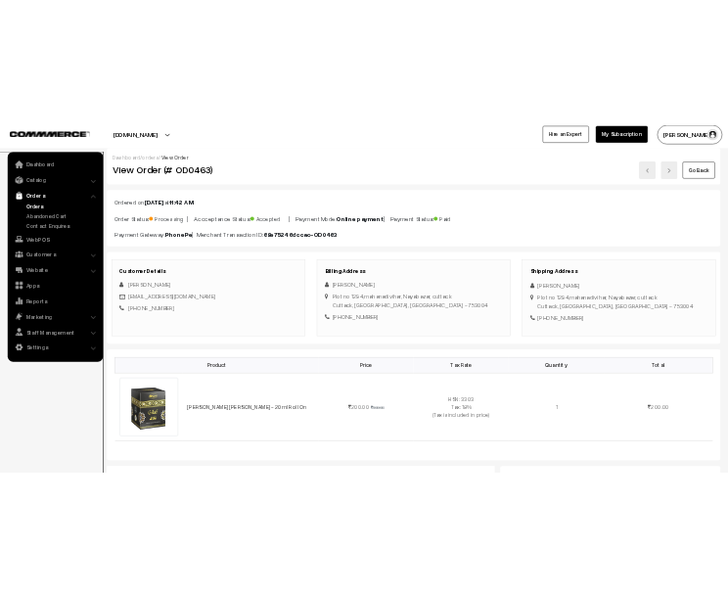
scroll to position [0, 0]
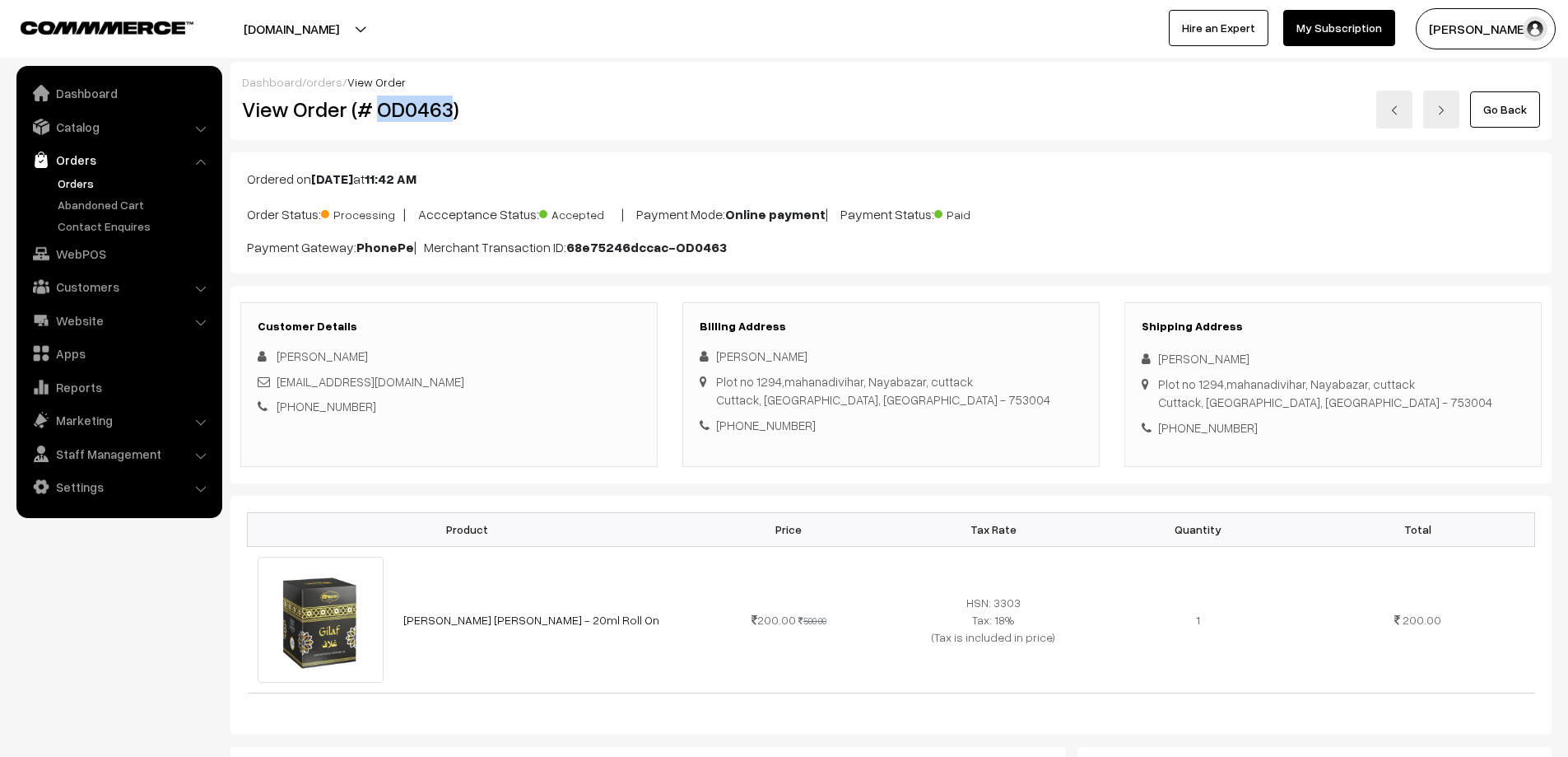
drag, startPoint x: 448, startPoint y: 110, endPoint x: 379, endPoint y: 109, distance: 69.0
click at [379, 109] on h2 "View Order (# OD0463)" at bounding box center [450, 109] width 416 height 25
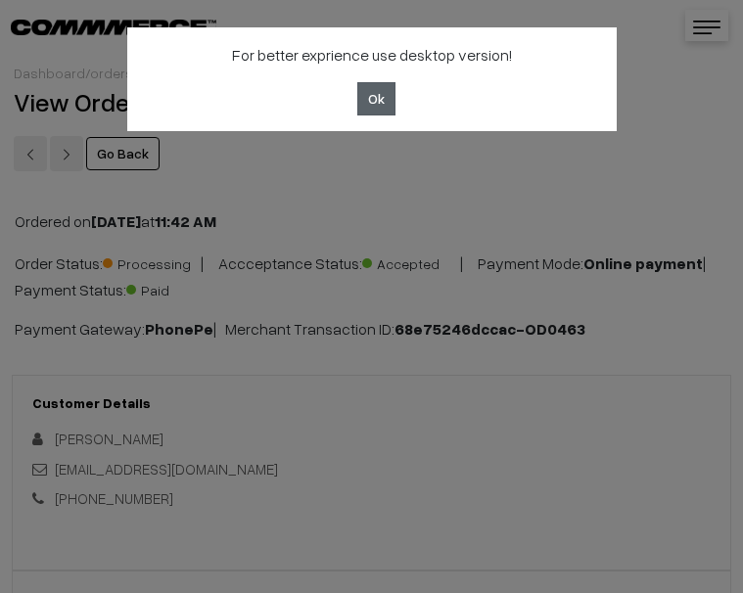
click at [375, 105] on button "Ok" at bounding box center [376, 98] width 38 height 33
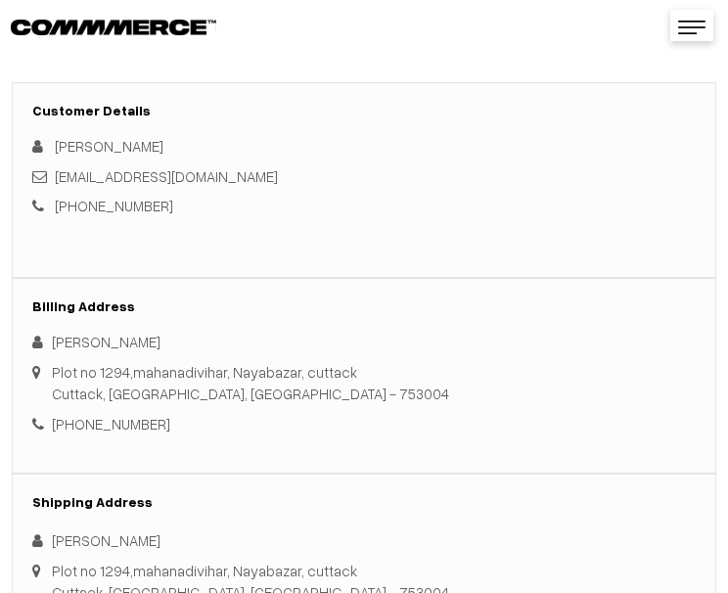
scroll to position [294, 0]
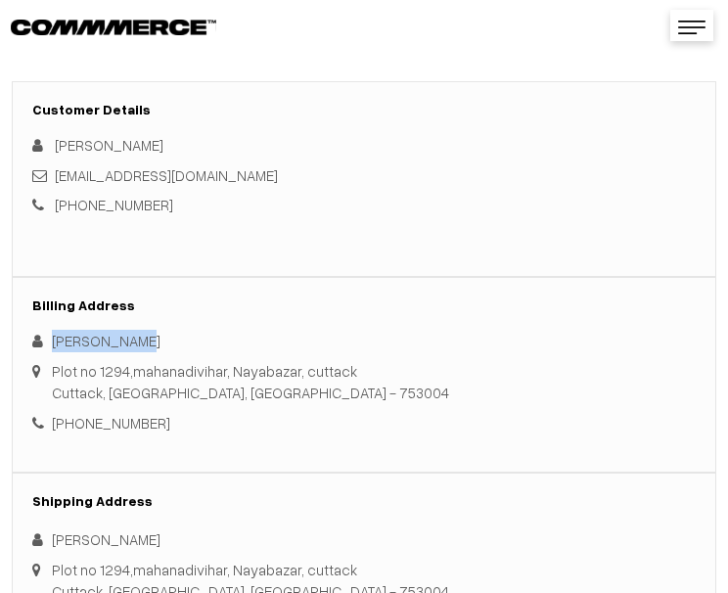
drag, startPoint x: 135, startPoint y: 337, endPoint x: 50, endPoint y: 340, distance: 85.2
click at [50, 340] on div "[PERSON_NAME]" at bounding box center [364, 341] width 664 height 23
drag, startPoint x: 49, startPoint y: 364, endPoint x: 335, endPoint y: 360, distance: 285.9
click at [335, 360] on div "[STREET_ADDRESS][PERSON_NAME] - 753004" at bounding box center [364, 360] width 664 height 0
click at [389, 381] on div "[PERSON_NAME] [STREET_ADDRESS] - 753004 [PHONE_NUMBER]" at bounding box center [364, 382] width 664 height 104
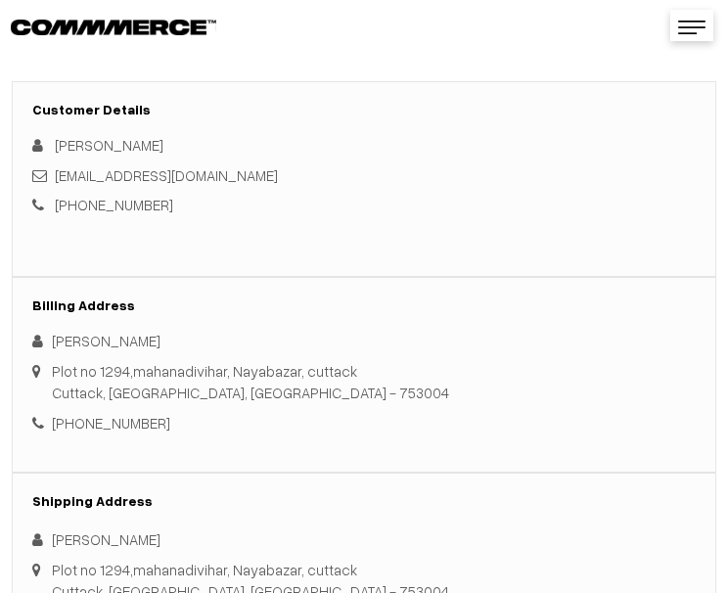
drag, startPoint x: 350, startPoint y: 366, endPoint x: 52, endPoint y: 370, distance: 297.7
click at [52, 370] on div "[PERSON_NAME] [STREET_ADDRESS] - 753004 [PHONE_NUMBER]" at bounding box center [364, 382] width 664 height 104
drag, startPoint x: 631, startPoint y: 379, endPoint x: 528, endPoint y: 373, distance: 103.0
click at [629, 379] on div "[PERSON_NAME] [STREET_ADDRESS] - 753004 [PHONE_NUMBER]" at bounding box center [364, 382] width 664 height 104
click at [386, 372] on div "[PERSON_NAME] [STREET_ADDRESS] - 753004 [PHONE_NUMBER]" at bounding box center [364, 382] width 664 height 104
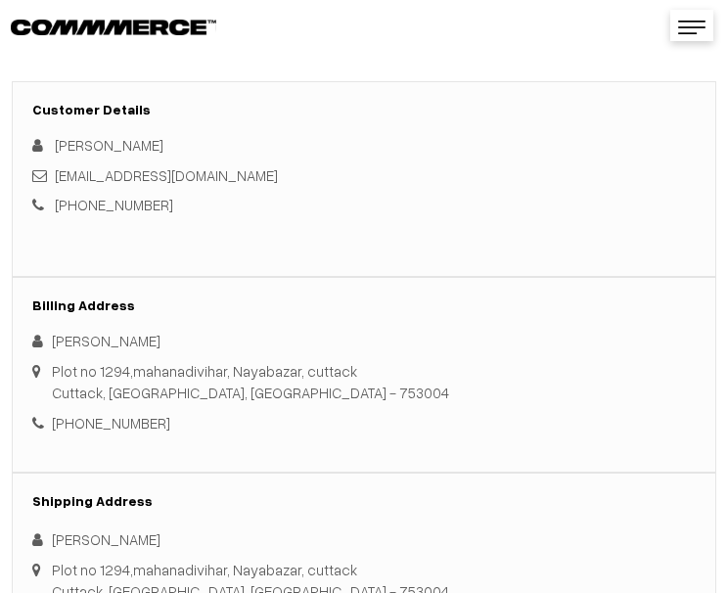
click at [386, 371] on div "[PERSON_NAME] [STREET_ADDRESS] - 753004 [PHONE_NUMBER]" at bounding box center [364, 382] width 664 height 104
drag, startPoint x: 333, startPoint y: 367, endPoint x: 46, endPoint y: 365, distance: 286.9
click at [46, 360] on div "[STREET_ADDRESS][PERSON_NAME] - 753004" at bounding box center [364, 360] width 664 height 0
drag, startPoint x: 194, startPoint y: 392, endPoint x: 254, endPoint y: 398, distance: 60.0
click at [254, 398] on div "[STREET_ADDRESS][PERSON_NAME] - 753004" at bounding box center [251, 382] width 398 height 44
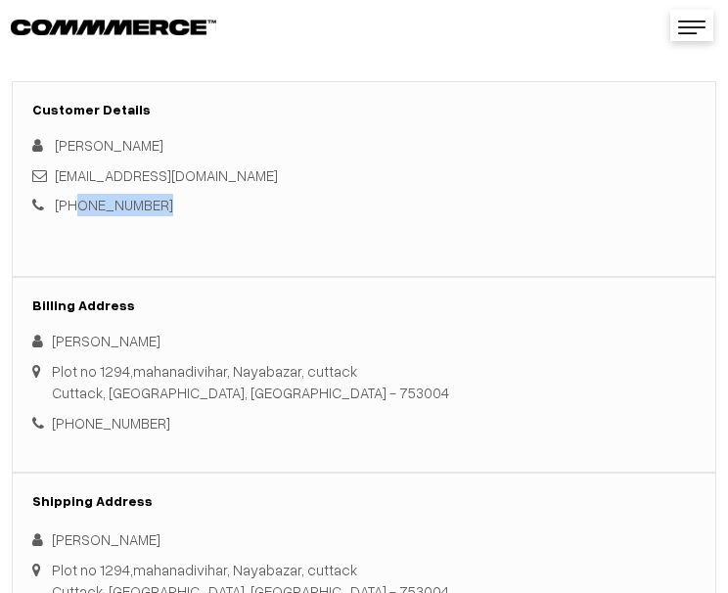
drag, startPoint x: 155, startPoint y: 200, endPoint x: 75, endPoint y: 210, distance: 79.9
click at [75, 210] on div "[PHONE_NUMBER]" at bounding box center [364, 205] width 664 height 23
click at [303, 284] on div "Billing Address [PERSON_NAME] [STREET_ADDRESS] - 753004 [PHONE_NUMBER]" at bounding box center [364, 375] width 705 height 196
drag, startPoint x: 157, startPoint y: 429, endPoint x: 72, endPoint y: 426, distance: 84.3
click at [72, 426] on div "[PHONE_NUMBER]" at bounding box center [364, 423] width 664 height 23
